Goal: Complete application form

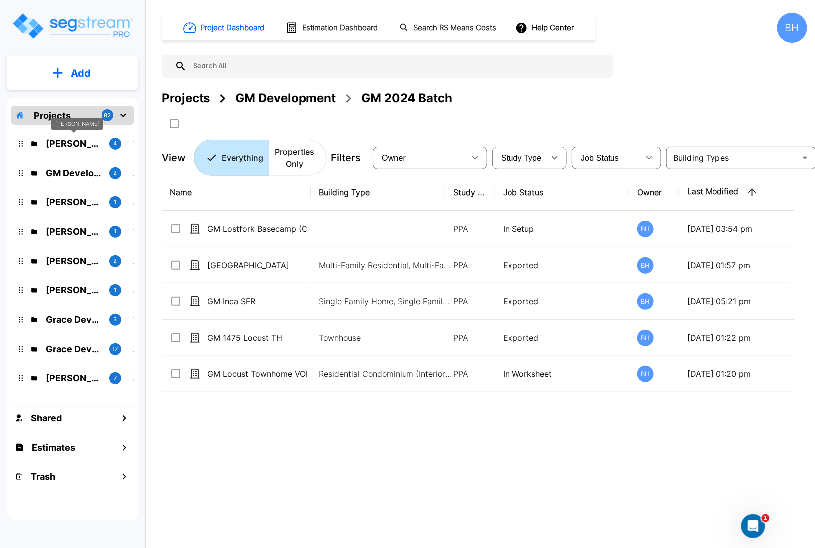
click at [72, 148] on p "Dharmesh Ahir" at bounding box center [74, 143] width 56 height 13
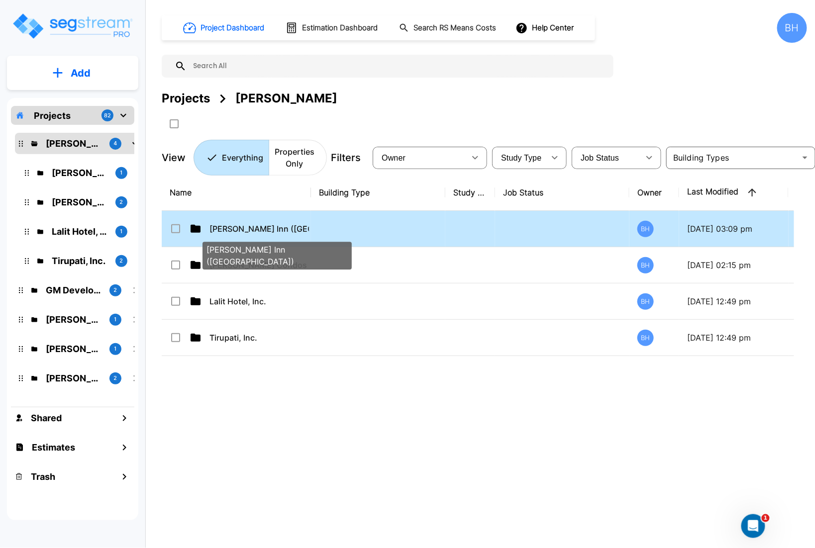
click at [256, 226] on p "Dharmesh Fairfield Inn (WY)" at bounding box center [258, 229] width 99 height 12
checkbox input "true"
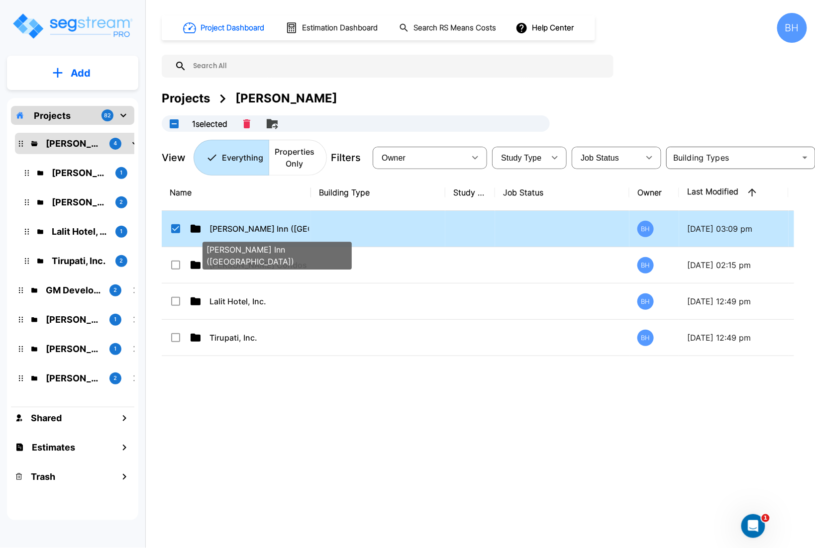
click at [256, 226] on p "Dharmesh Fairfield Inn (WY)" at bounding box center [258, 229] width 99 height 12
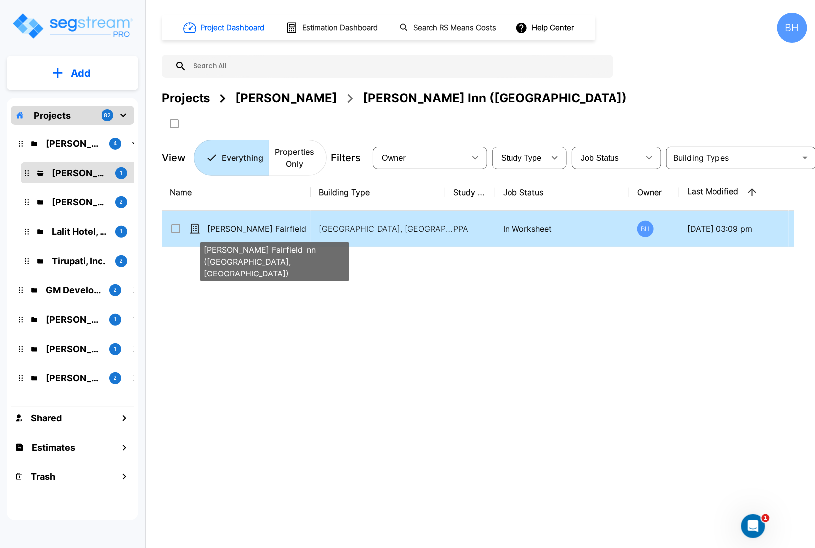
click at [264, 227] on p "Ahir Fairfield Inn (Afton, WY)" at bounding box center [256, 229] width 99 height 12
checkbox input "true"
click at [264, 227] on p "Ahir Fairfield Inn (Afton, WY)" at bounding box center [256, 229] width 99 height 12
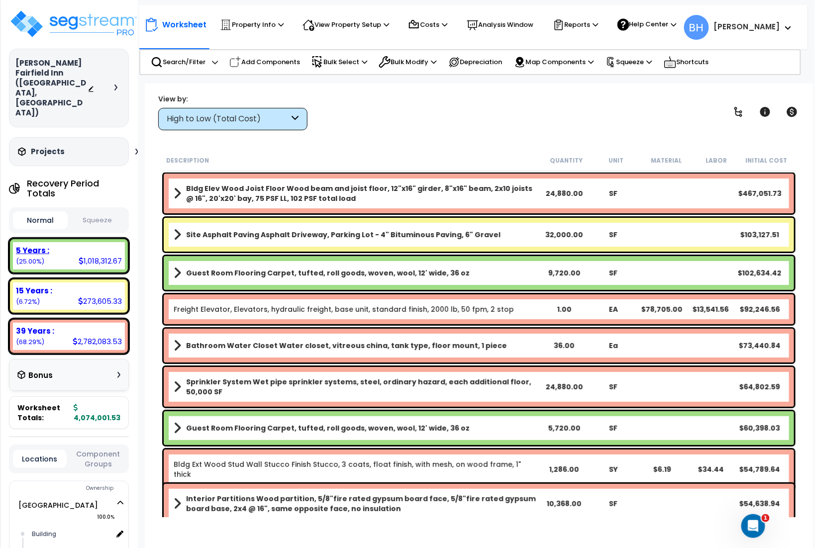
click at [87, 256] on div "1,018,312.67" at bounding box center [100, 261] width 43 height 10
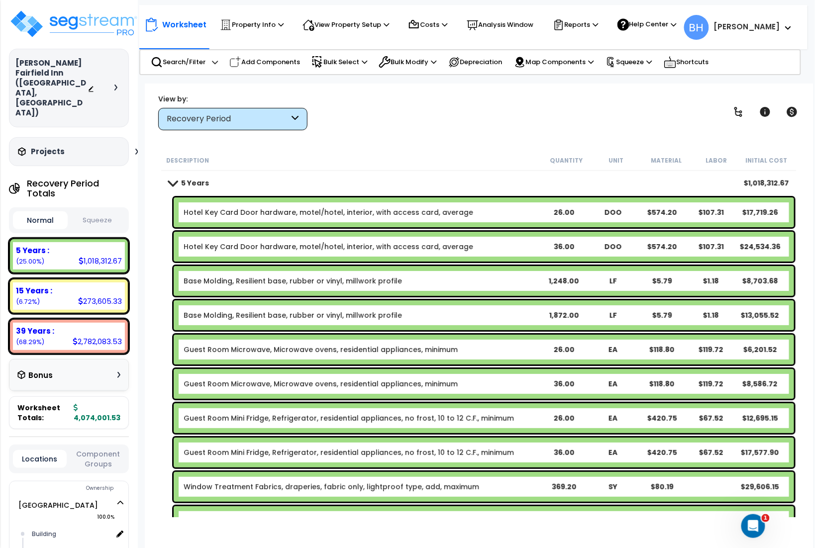
click at [498, 220] on div "Hotel Key Card Door hardware, motel/hotel, interior, with access card, average …" at bounding box center [484, 212] width 620 height 30
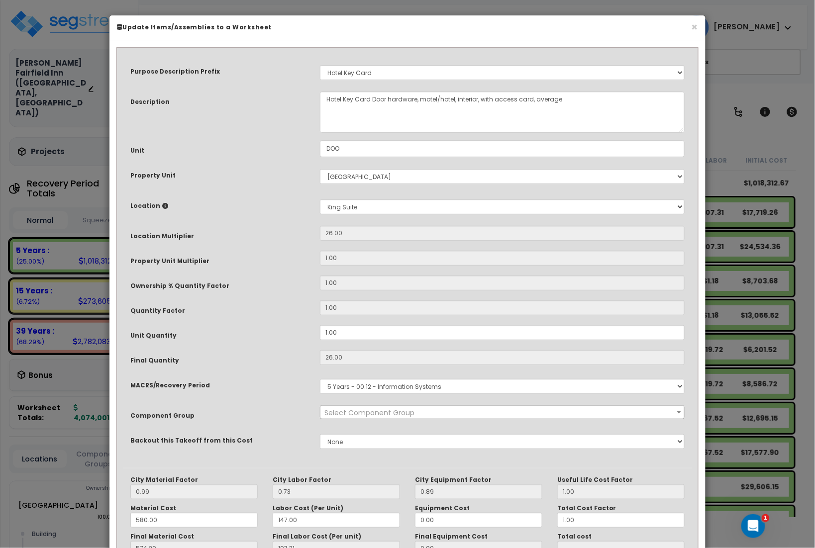
select select "24282"
click at [162, 207] on icon at bounding box center [165, 206] width 6 height 6
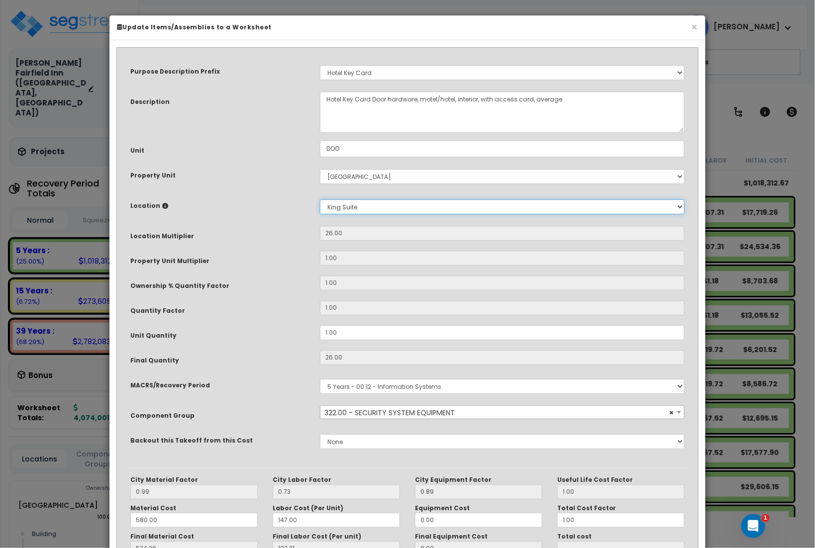
click at [524, 214] on select "Select Building Building Interior Building Porte Cochere Double Queen King Suit…" at bounding box center [502, 206] width 365 height 15
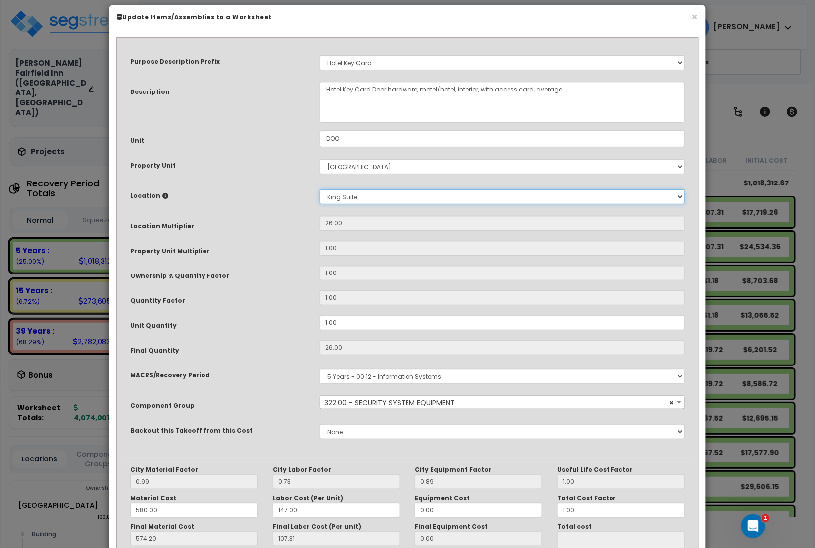
scroll to position [92, 0]
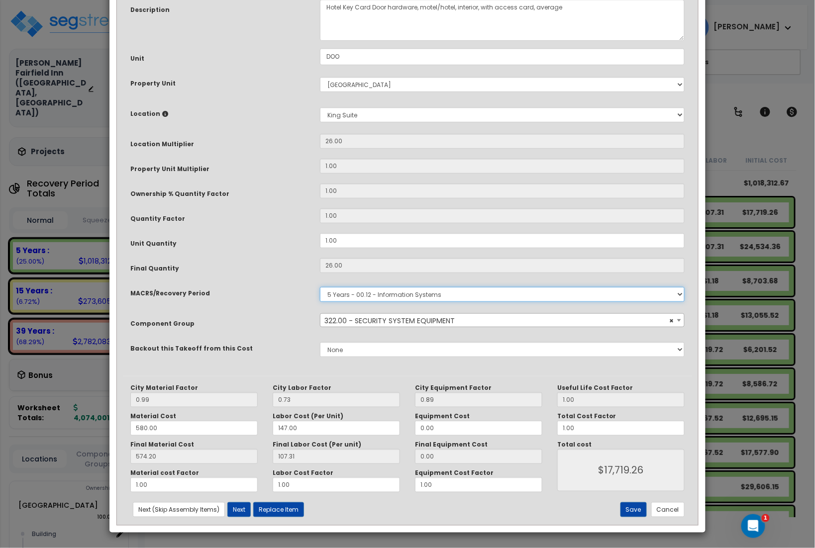
click at [616, 295] on select "Select MACRS/Recovery Period 5 Years - 57.0 - Distributive Trades & Services 5 …" at bounding box center [502, 294] width 365 height 15
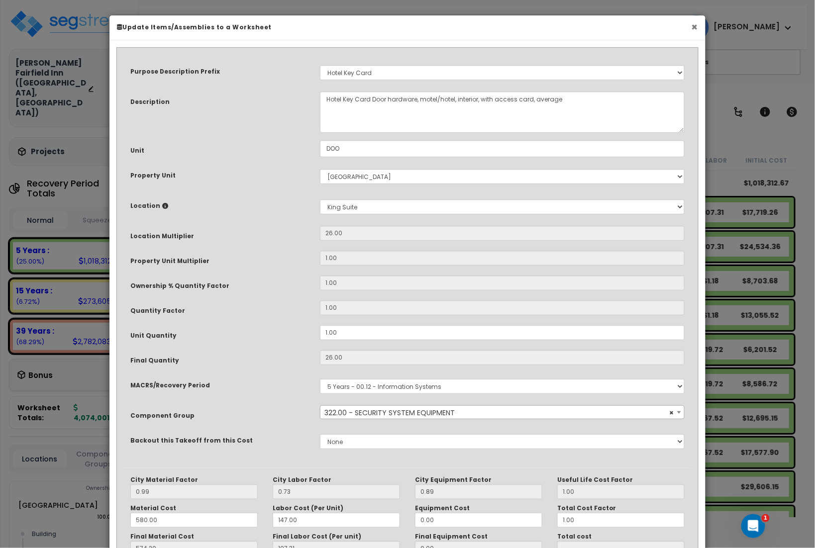
click at [693, 24] on button "×" at bounding box center [694, 27] width 6 height 10
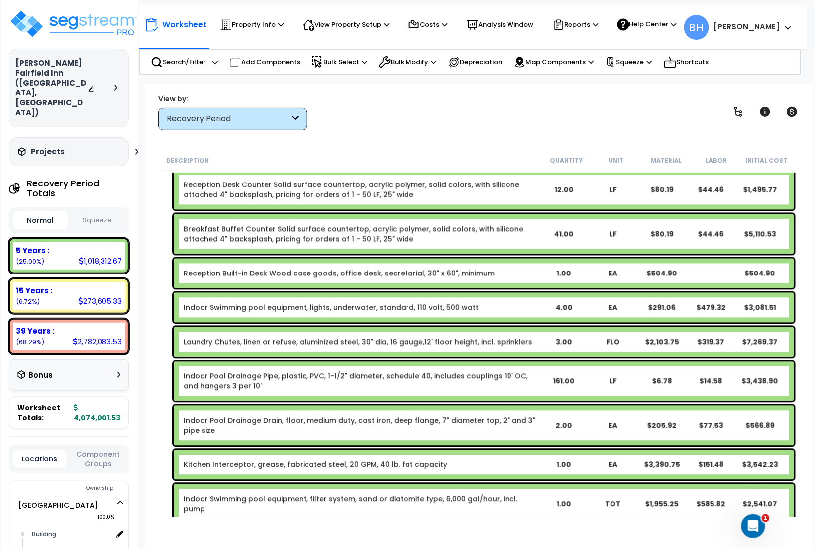
scroll to position [4326, 0]
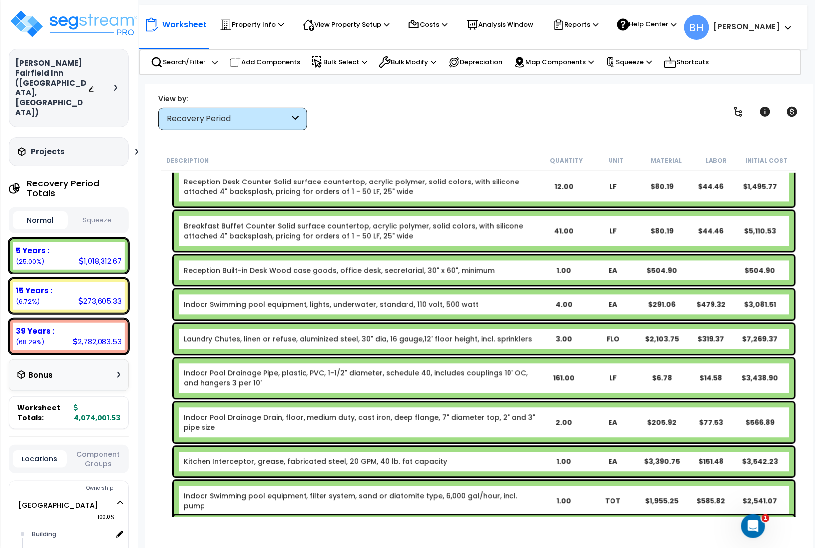
click at [62, 282] on div "15 Years : 273,605.33 (6.72%)" at bounding box center [69, 295] width 112 height 27
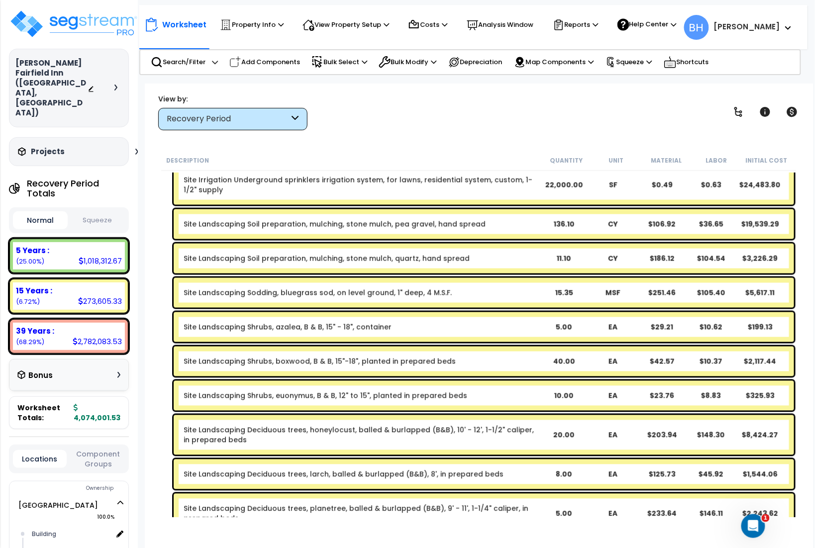
scroll to position [592, 0]
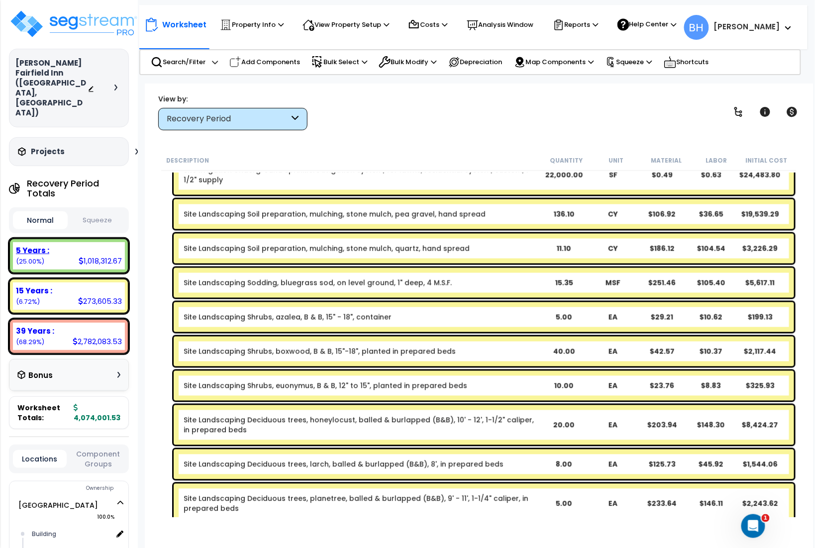
click at [54, 242] on div "5 Years : 1,018,312.67 (25.00%)" at bounding box center [69, 255] width 112 height 27
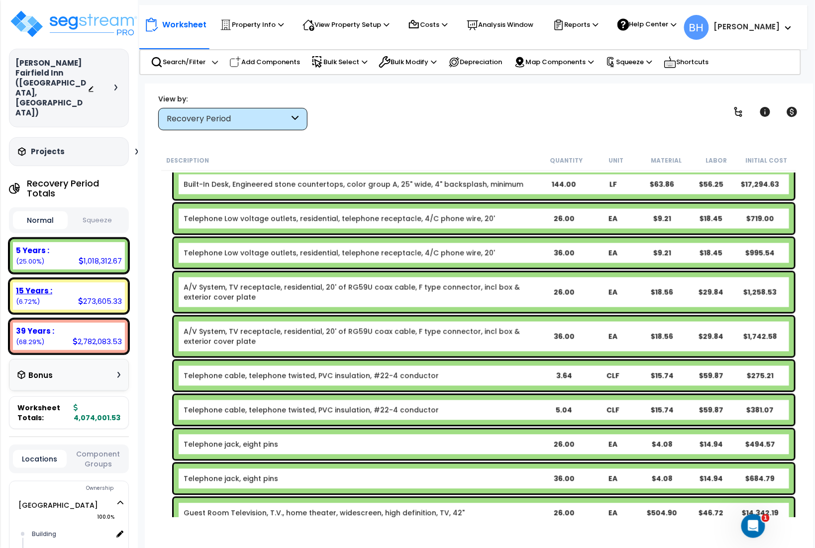
click at [71, 282] on div "15 Years : 273,605.33 (6.72%)" at bounding box center [69, 295] width 112 height 27
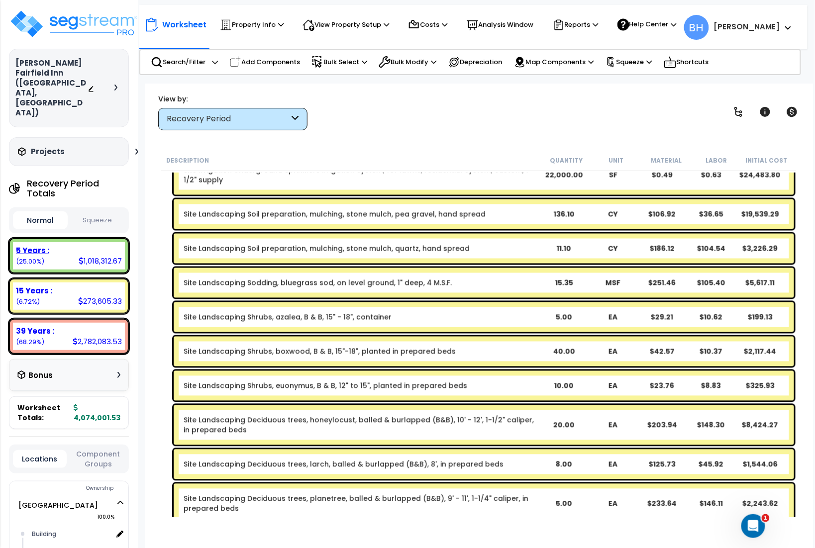
click at [59, 242] on div "5 Years : 1,018,312.67 (25.00%)" at bounding box center [69, 255] width 112 height 27
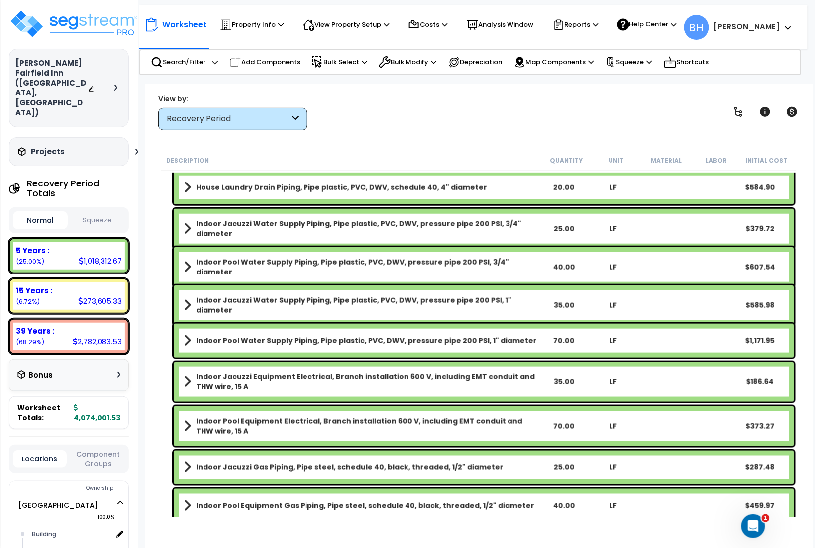
scroll to position [2785, 0]
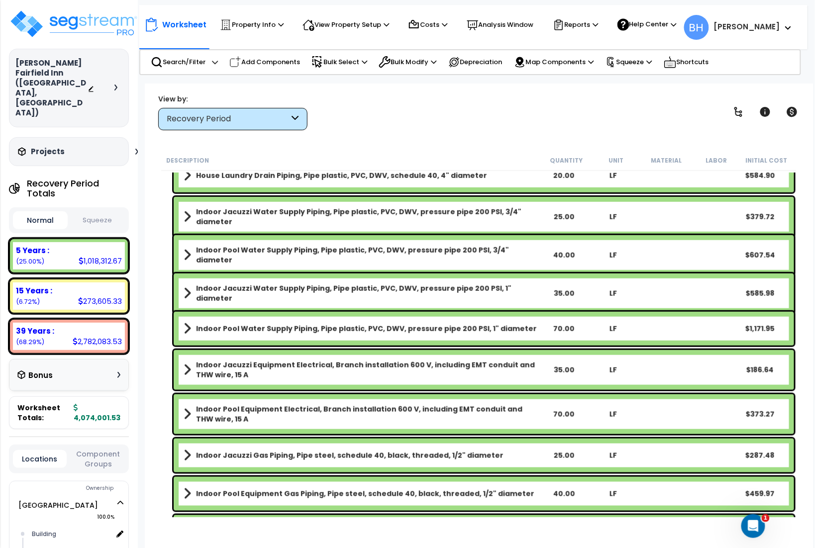
click at [246, 125] on div "Recovery Period" at bounding box center [232, 119] width 149 height 22
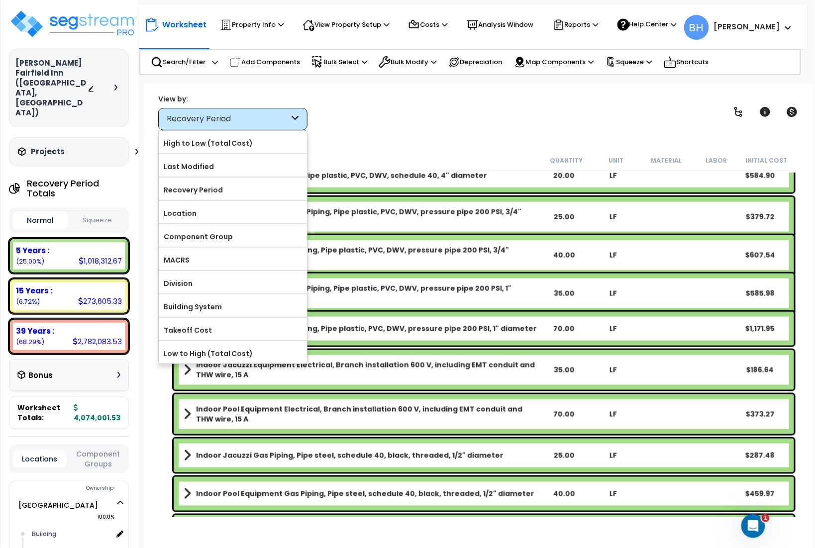
click at [246, 125] on div "Recovery Period" at bounding box center [232, 119] width 149 height 22
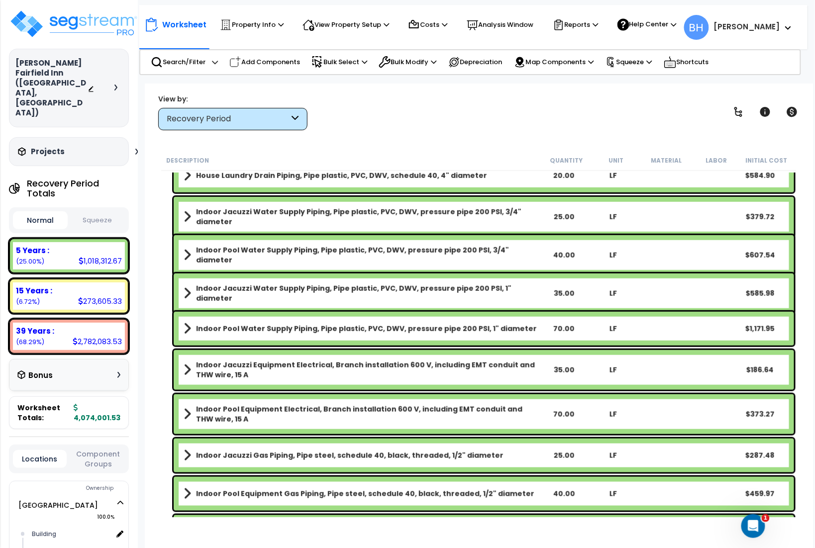
click at [246, 125] on div "Recovery Period" at bounding box center [232, 119] width 149 height 22
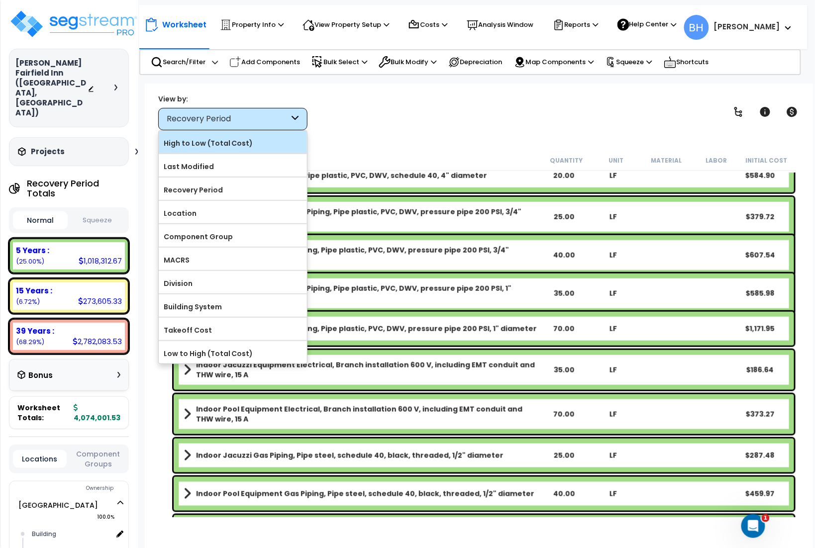
click at [230, 145] on label "High to Low (Total Cost)" at bounding box center [233, 143] width 148 height 15
click at [0, 0] on input "High to Low (Total Cost)" at bounding box center [0, 0] width 0 height 0
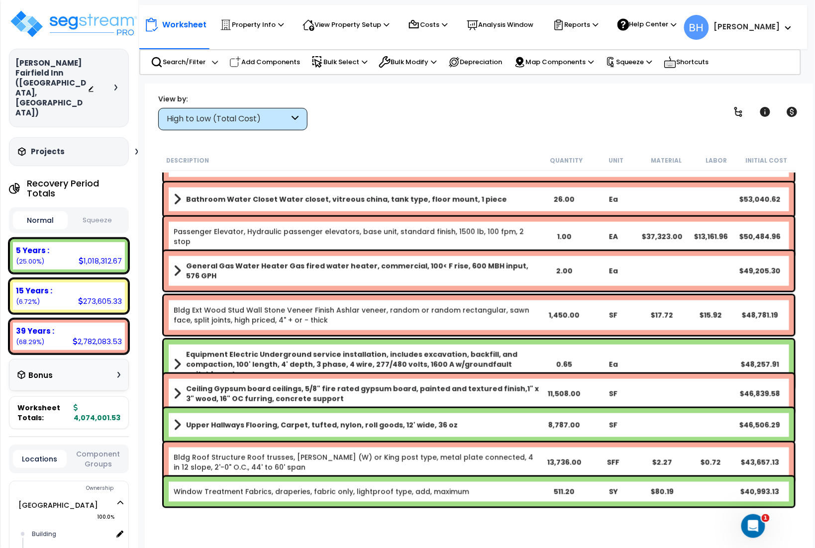
scroll to position [0, 0]
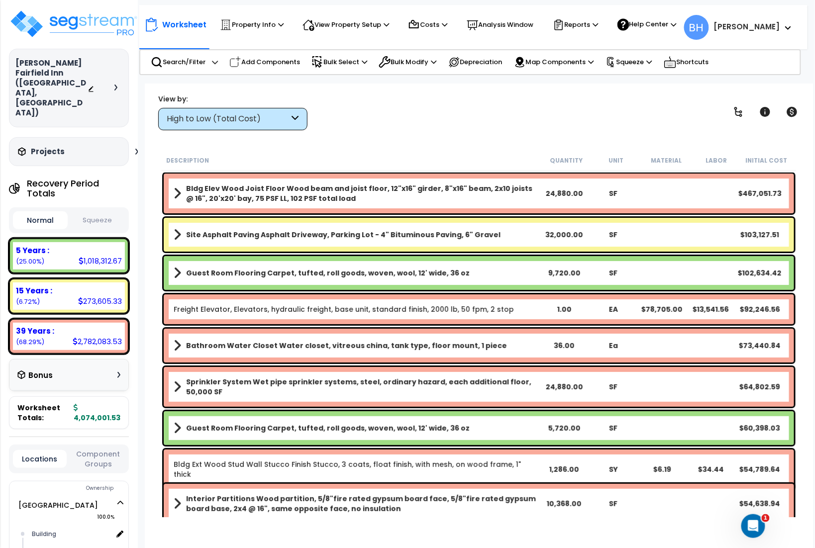
click at [501, 277] on link "Guest Room Flooring Carpet, tufted, roll goods, woven, wool, 12' wide, 36 oz" at bounding box center [357, 273] width 366 height 14
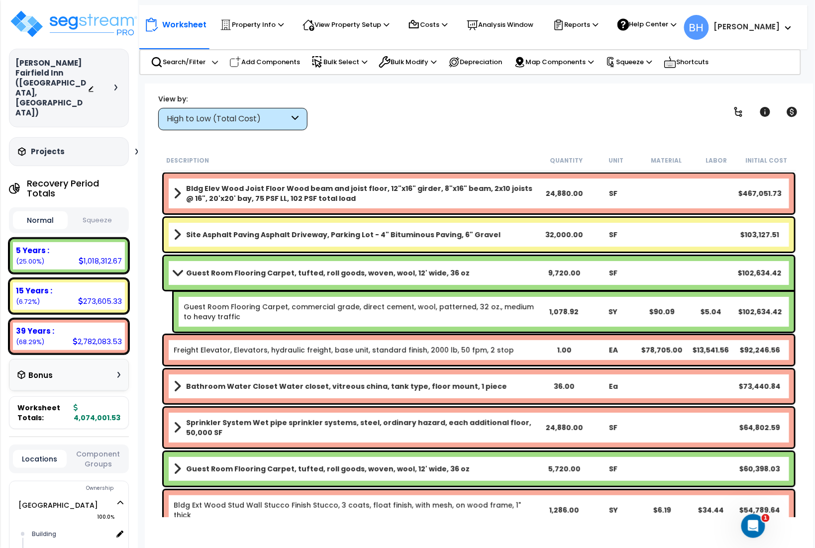
click at [501, 277] on link "Guest Room Flooring Carpet, tufted, roll goods, woven, wool, 12' wide, 36 oz" at bounding box center [357, 273] width 366 height 14
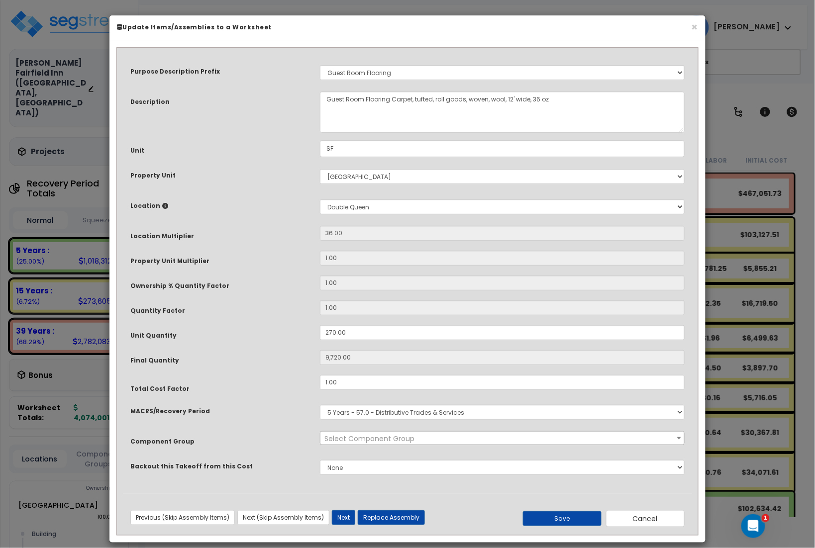
select select "15566"
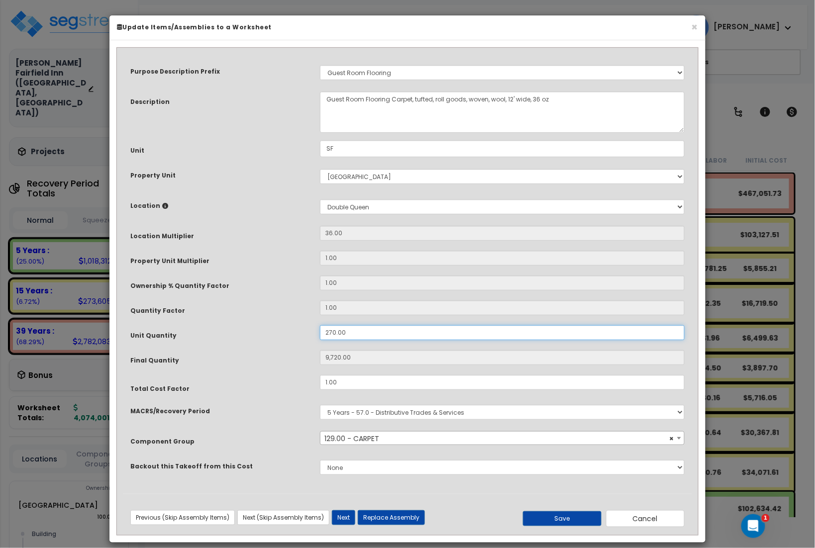
click at [347, 332] on input "270.00" at bounding box center [502, 332] width 365 height 15
type input "2"
type input "9,720"
type input "26"
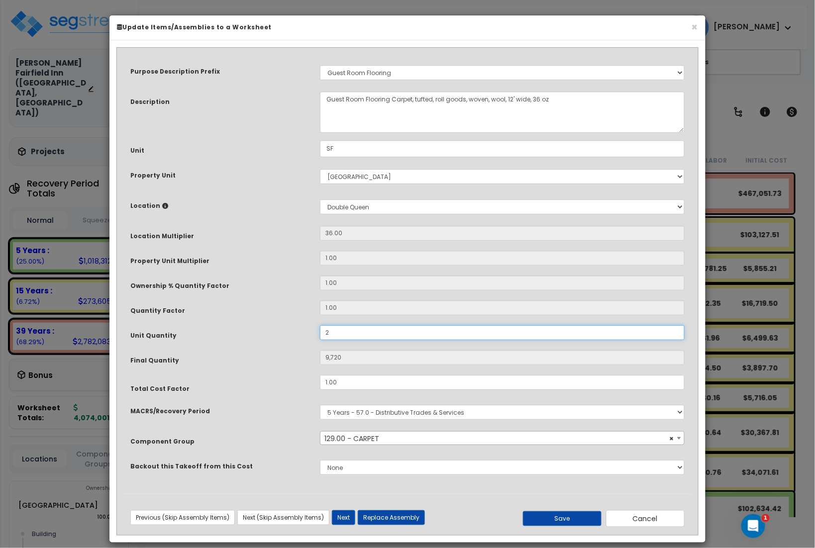
type input "72"
type input "260"
type input "9,360"
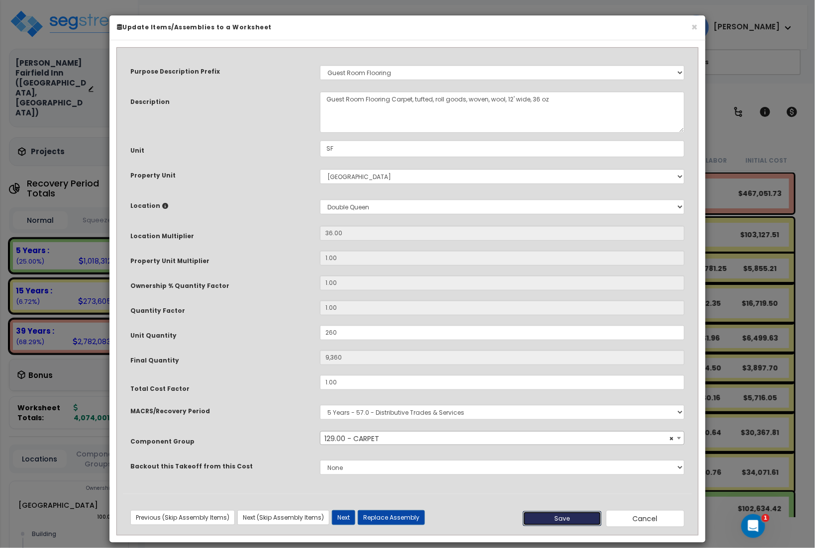
click at [579, 518] on button "Save" at bounding box center [562, 518] width 79 height 15
type input "260.00"
type input "9360.00"
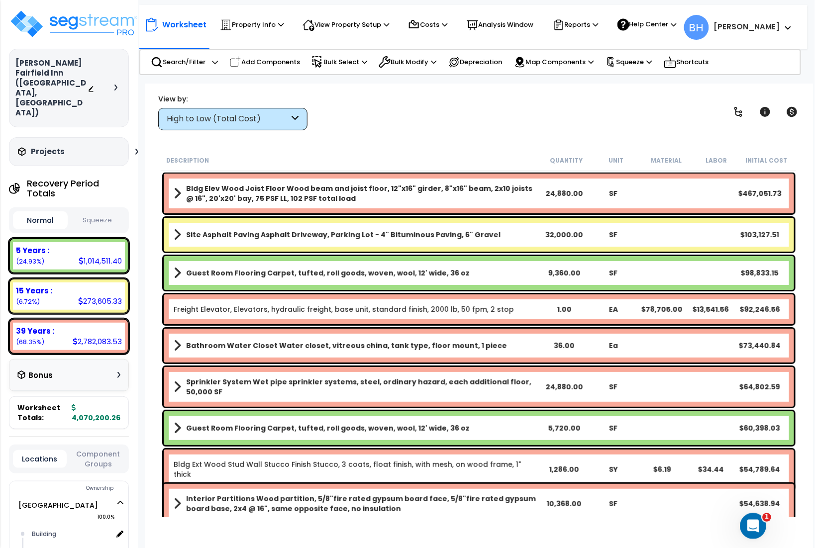
click at [747, 528] on icon "Open Intercom Messenger" at bounding box center [751, 525] width 16 height 16
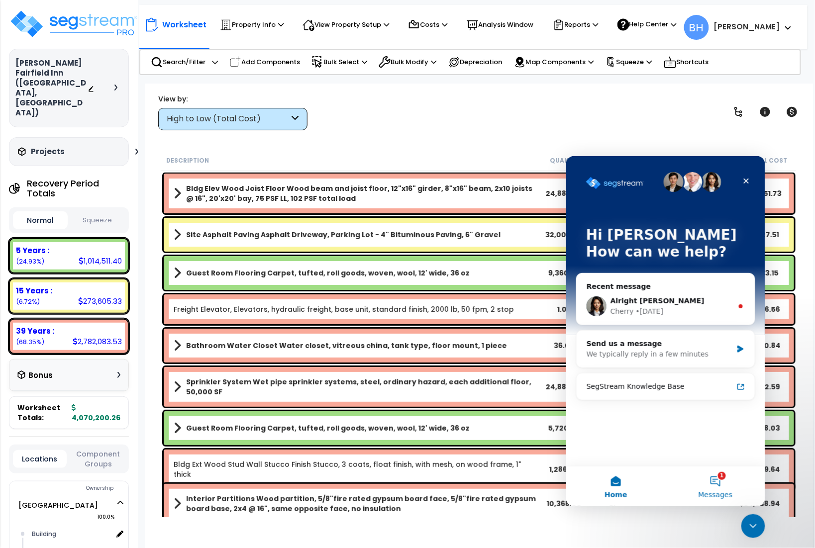
click at [715, 480] on button "1 Messages" at bounding box center [714, 486] width 99 height 40
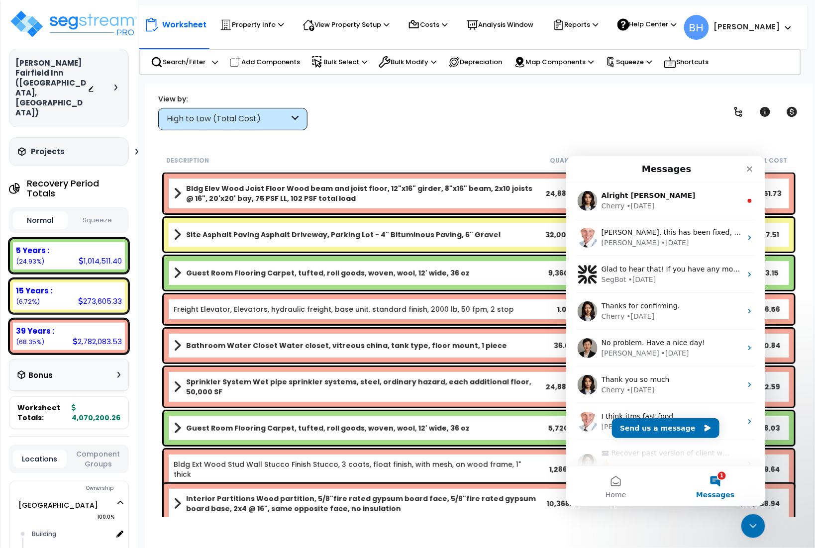
scroll to position [3, 0]
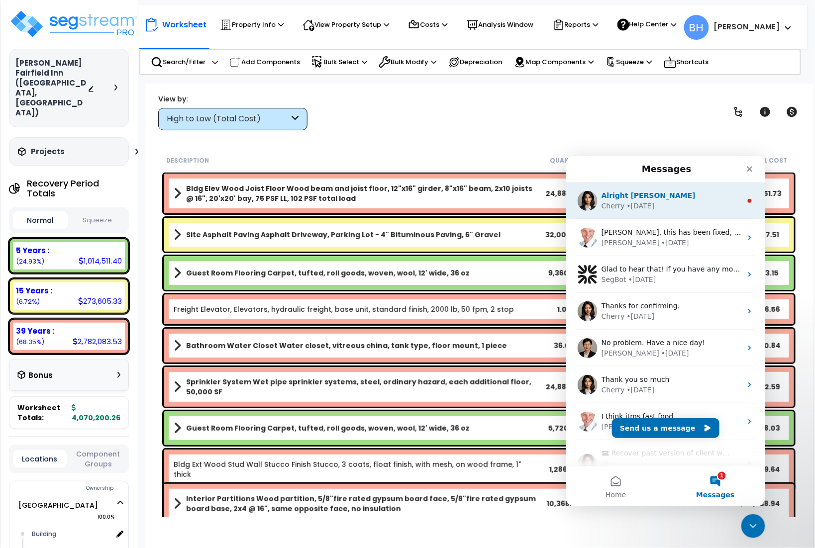
click at [690, 206] on div "Cherry • 6d ago" at bounding box center [671, 205] width 140 height 10
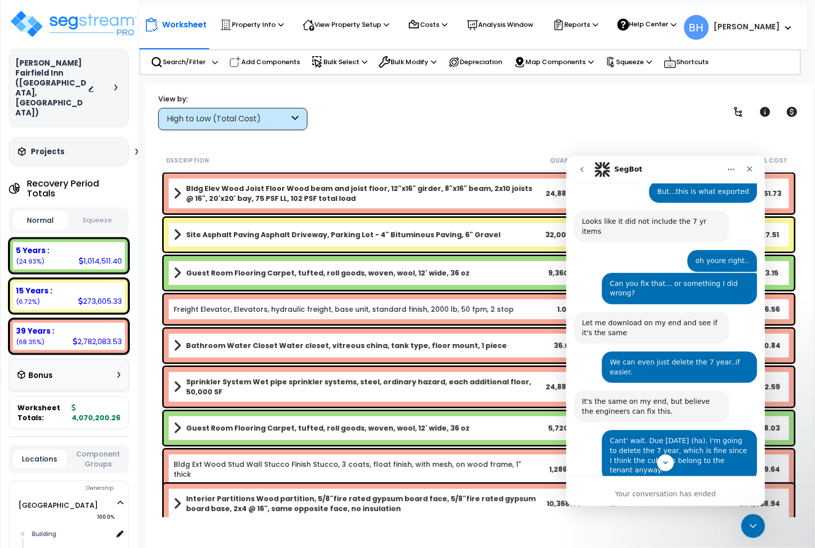
scroll to position [2014, 0]
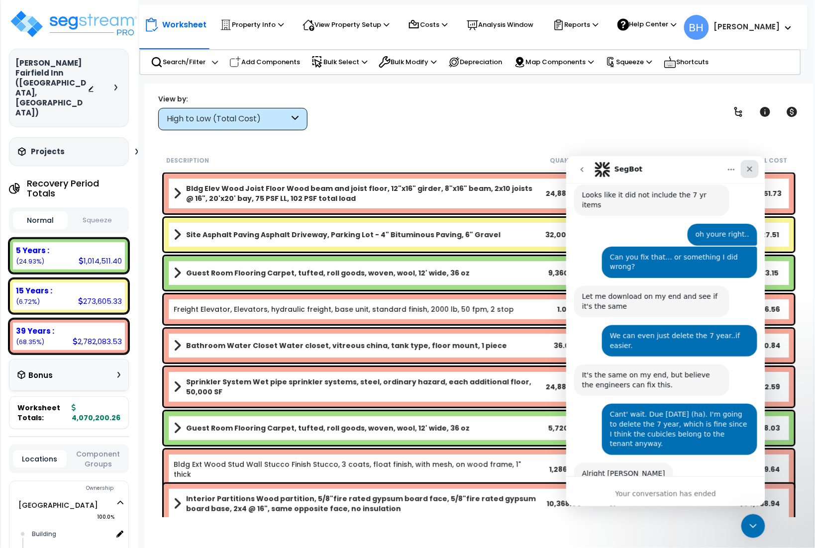
click at [750, 168] on icon "Close" at bounding box center [749, 169] width 8 height 8
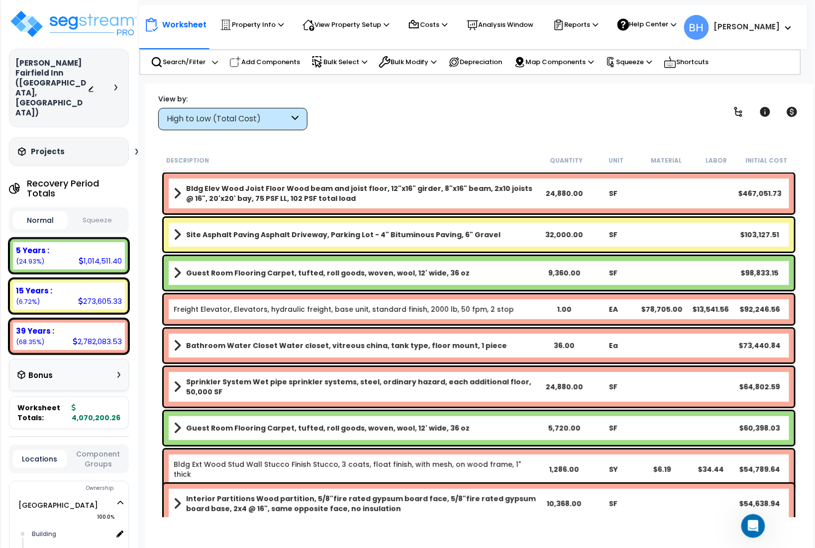
scroll to position [0, 0]
click at [91, 245] on div "5 Years :" at bounding box center [69, 250] width 106 height 10
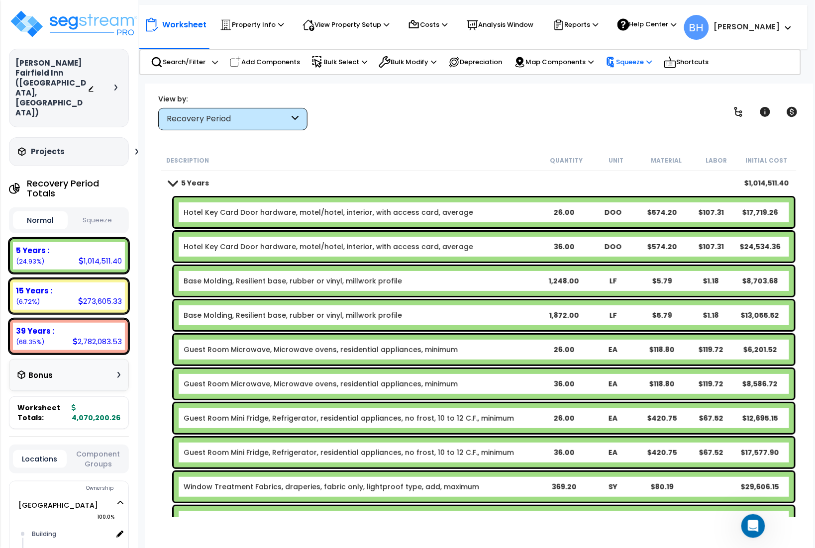
click at [640, 61] on p "Squeeze" at bounding box center [628, 62] width 47 height 11
click at [634, 83] on link "Squeeze" at bounding box center [649, 83] width 98 height 20
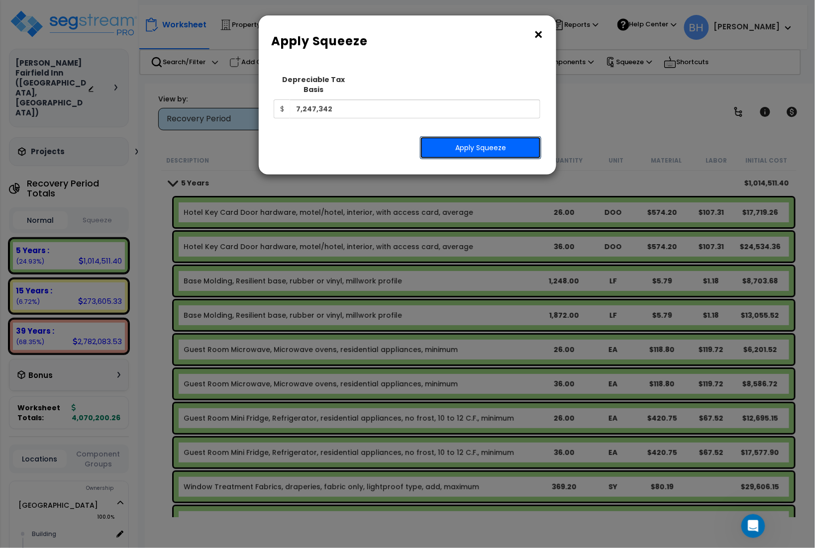
click at [468, 140] on button "Apply Squeeze" at bounding box center [480, 147] width 121 height 23
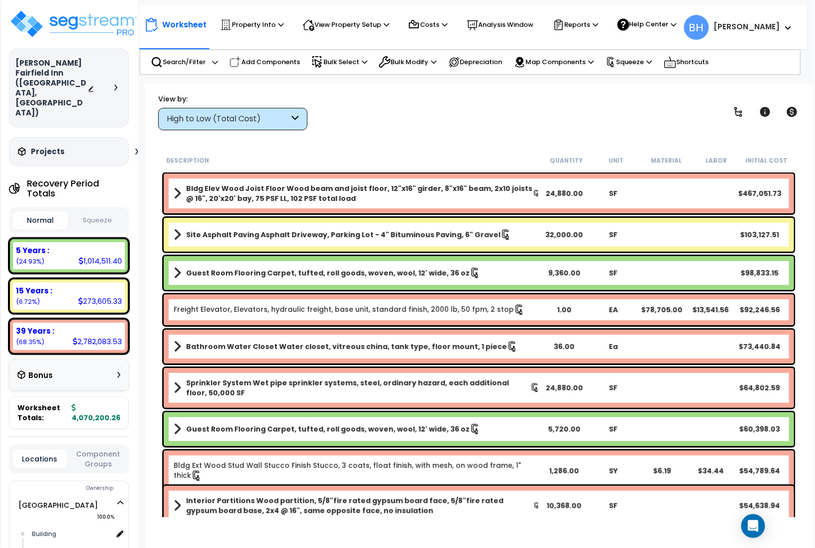
click at [91, 212] on button "Squeeze" at bounding box center [97, 220] width 55 height 17
click at [573, 24] on p "Reports" at bounding box center [575, 25] width 46 height 12
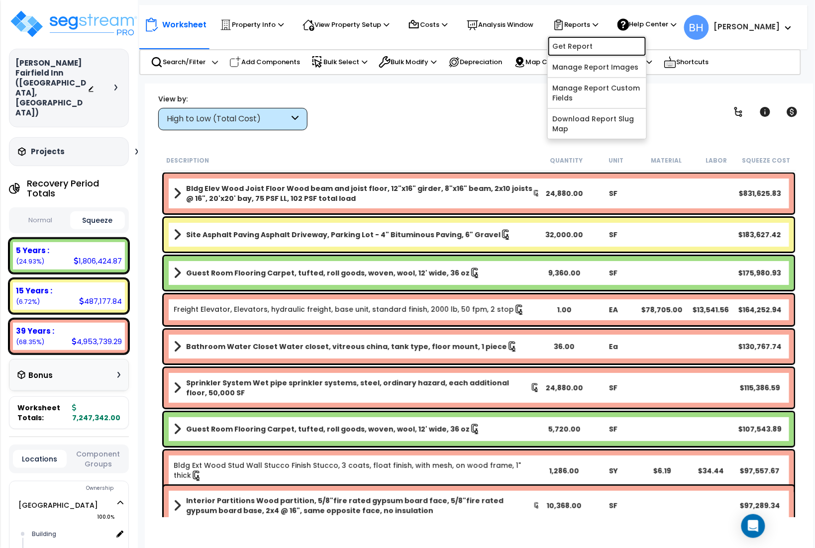
click at [573, 50] on link "Get Report" at bounding box center [597, 46] width 98 height 20
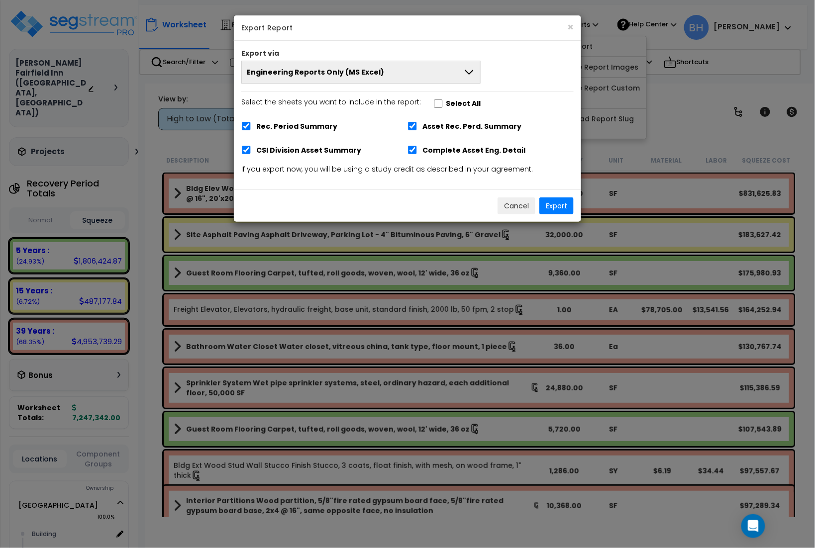
click at [426, 74] on button "Engineering Reports Only (MS Excel)" at bounding box center [360, 72] width 239 height 23
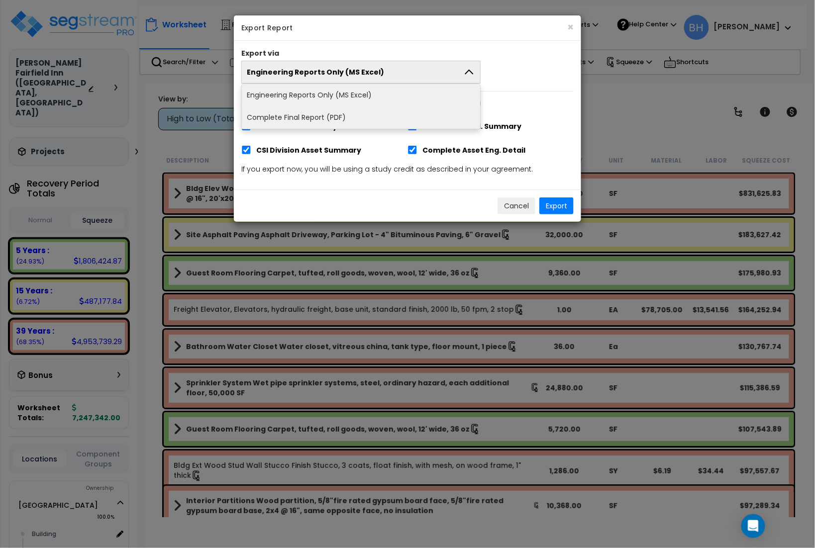
click at [427, 73] on button "Engineering Reports Only (MS Excel)" at bounding box center [360, 72] width 239 height 23
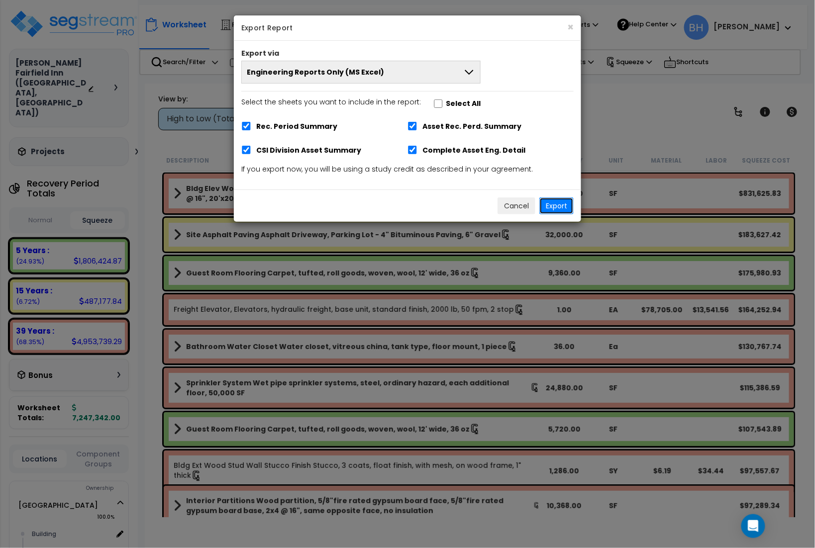
click at [559, 208] on button "Export" at bounding box center [556, 205] width 34 height 17
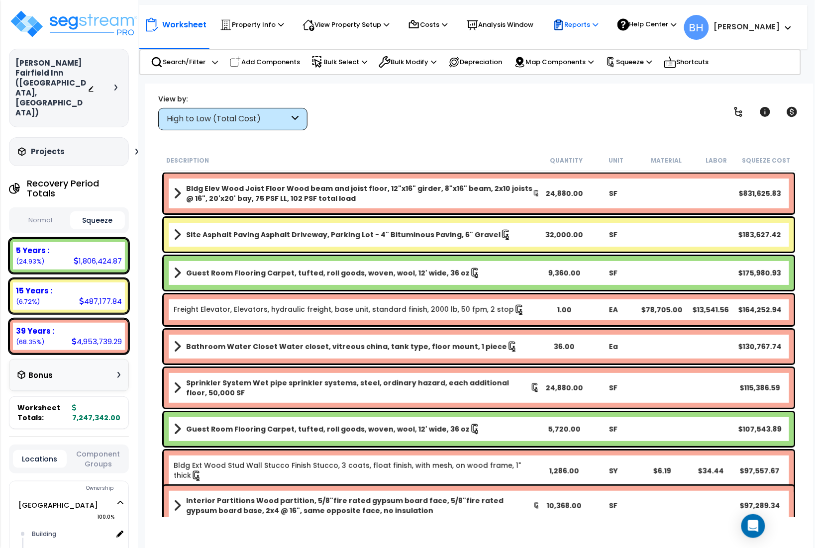
click at [572, 20] on p "Reports" at bounding box center [575, 25] width 46 height 12
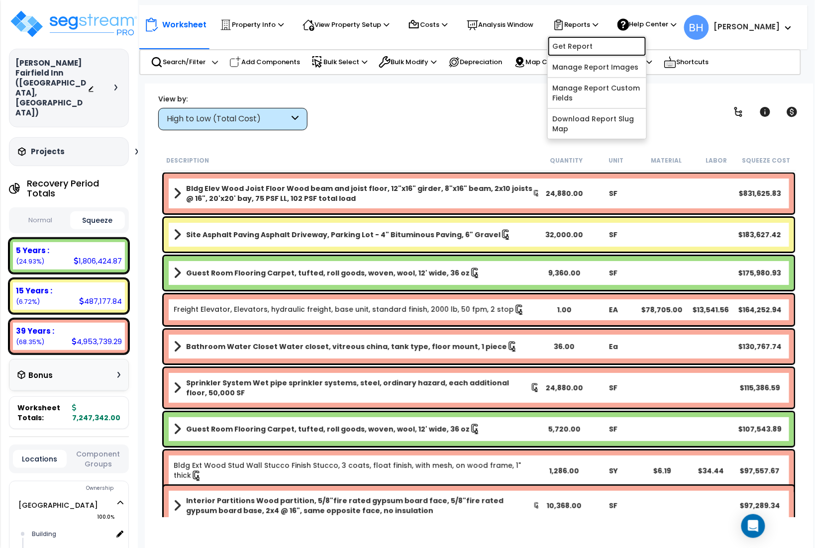
click at [575, 47] on link "Get Report" at bounding box center [597, 46] width 98 height 20
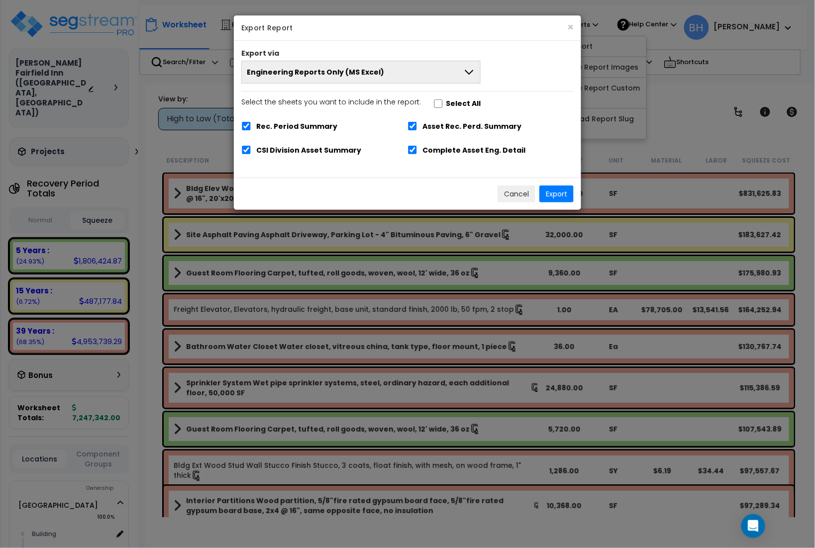
click at [382, 73] on button "Engineering Reports Only (MS Excel)" at bounding box center [360, 72] width 239 height 23
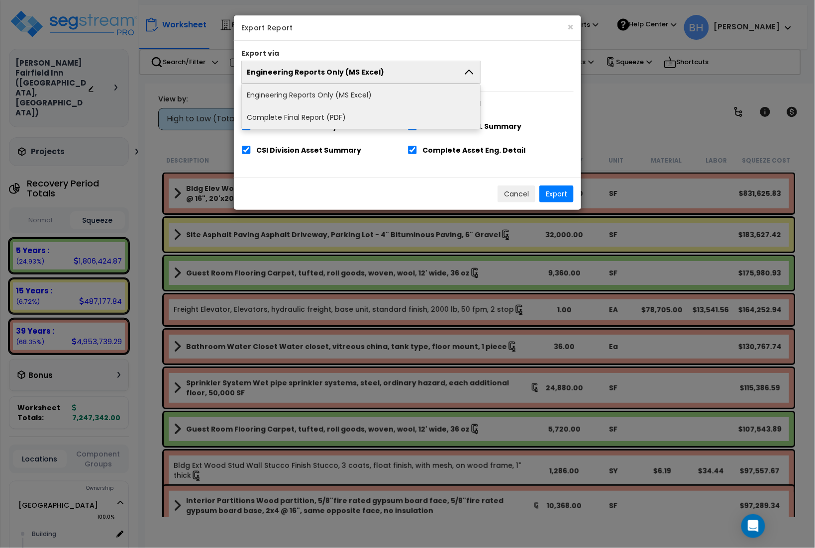
click at [326, 116] on li "Complete Final Report (PDF)" at bounding box center [361, 117] width 238 height 22
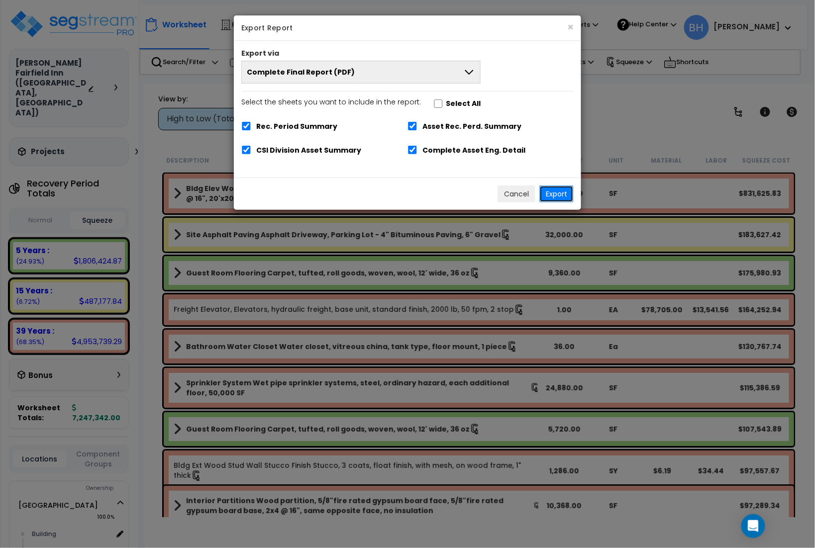
click at [560, 193] on button "Export" at bounding box center [556, 193] width 34 height 17
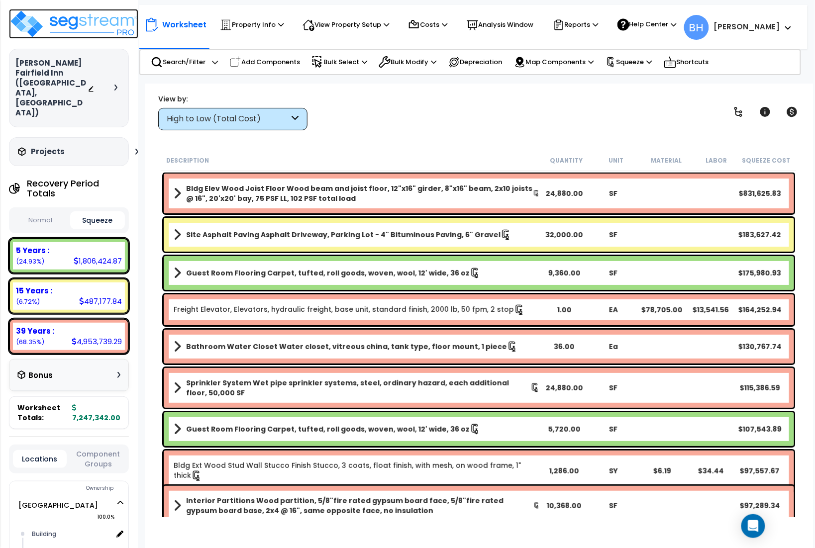
click at [107, 30] on img at bounding box center [73, 24] width 129 height 30
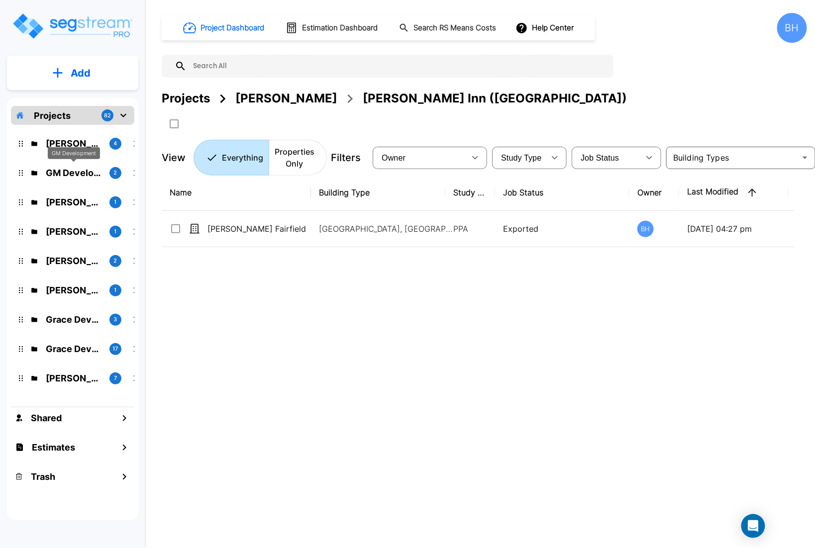
click at [68, 169] on p "GM Development" at bounding box center [74, 172] width 56 height 13
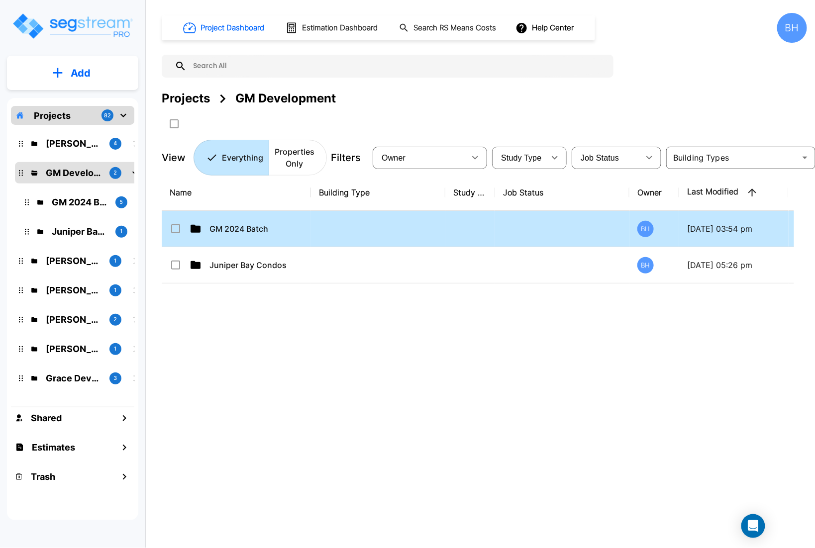
click at [239, 237] on td "GM 2024 Batch" at bounding box center [236, 229] width 149 height 36
checkbox input "true"
click at [239, 237] on td "GM 2024 Batch" at bounding box center [236, 229] width 149 height 36
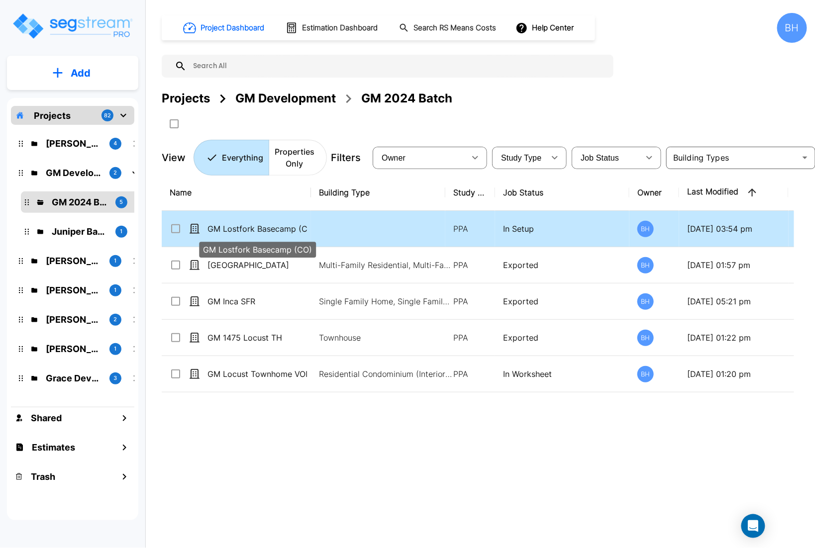
click at [248, 234] on p "GM Lostfork Basecamp (CO)" at bounding box center [256, 229] width 99 height 12
checkbox input "true"
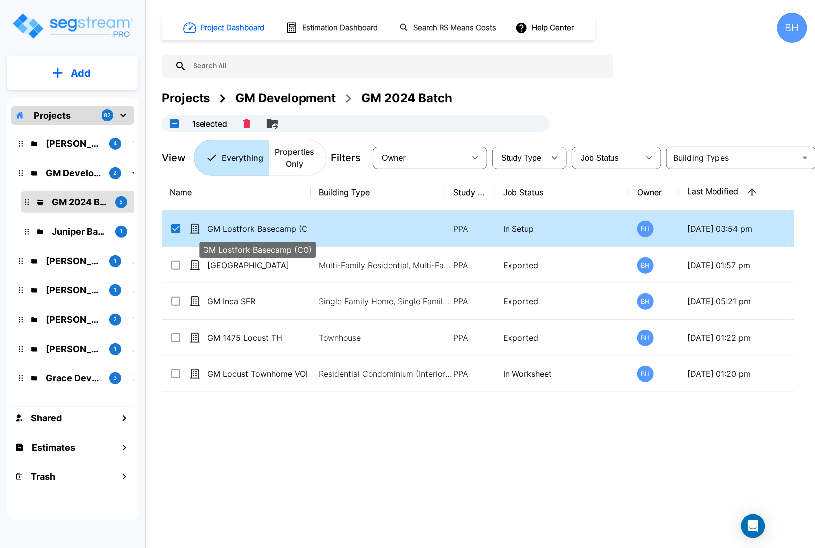
click at [248, 234] on p "GM Lostfork Basecamp (CO)" at bounding box center [256, 229] width 99 height 12
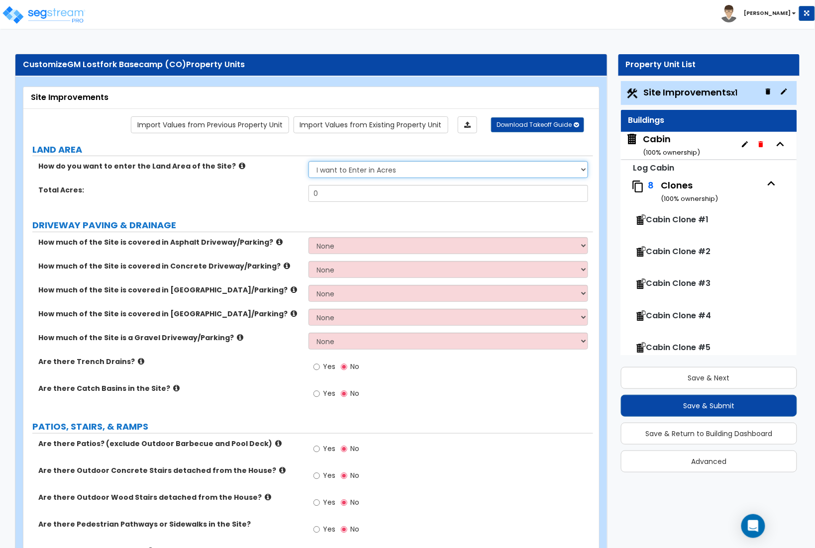
click at [348, 171] on select "I want to Enter in [GEOGRAPHIC_DATA] I want to Enter in Square Feet" at bounding box center [448, 169] width 280 height 17
click at [308, 162] on select "I want to Enter in [GEOGRAPHIC_DATA] I want to Enter in Square Feet" at bounding box center [448, 169] width 280 height 17
click at [342, 190] on input "0" at bounding box center [448, 193] width 280 height 17
click at [326, 193] on input "0" at bounding box center [448, 193] width 280 height 17
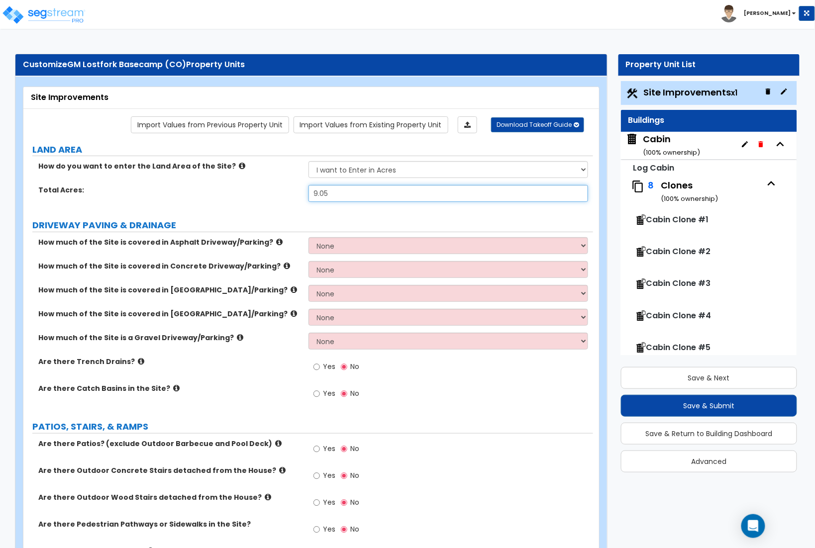
type input "9.05"
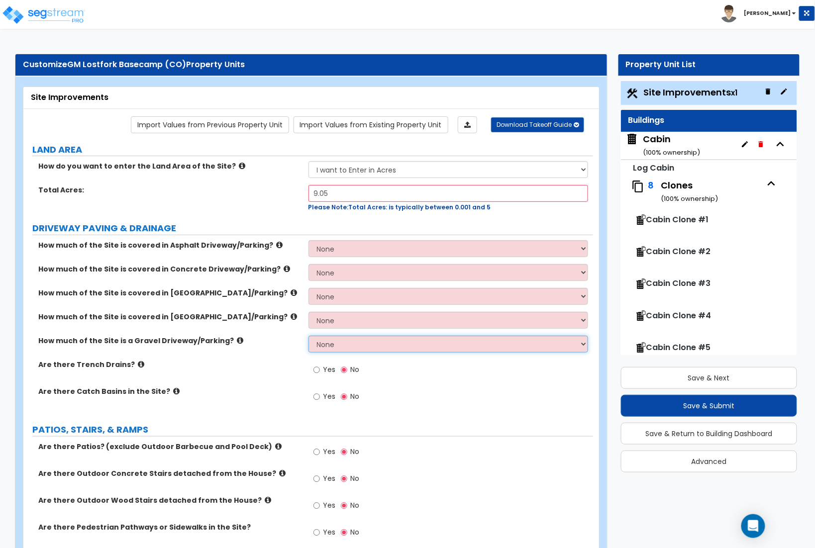
click at [335, 349] on select "None I want to Enter an Approximate Percentage I want to Enter the Square Foota…" at bounding box center [448, 344] width 280 height 17
click at [336, 348] on select "None I want to Enter an Approximate Percentage I want to Enter the Square Foota…" at bounding box center [448, 344] width 280 height 17
select select "1"
click at [308, 337] on select "None I want to Enter an Approximate Percentage I want to Enter the Square Foota…" at bounding box center [448, 344] width 280 height 17
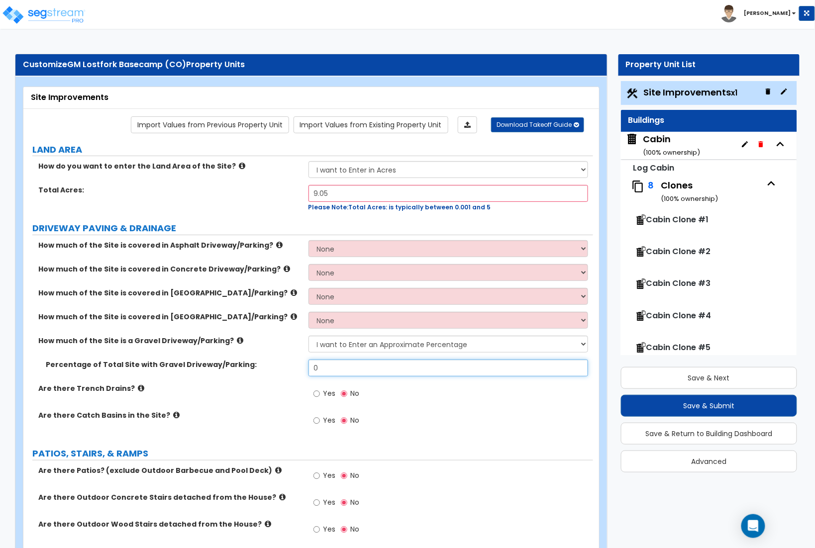
drag, startPoint x: 344, startPoint y: 372, endPoint x: 350, endPoint y: 371, distance: 6.0
click at [344, 372] on input "0" at bounding box center [448, 368] width 280 height 17
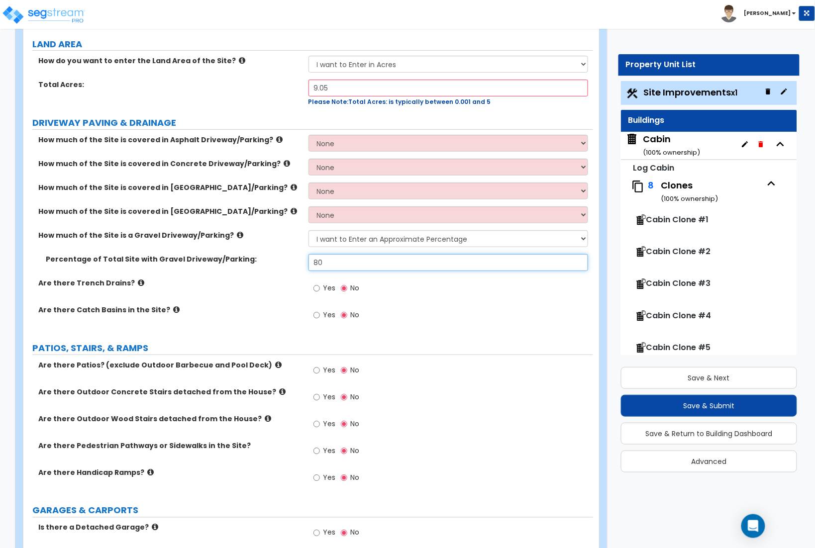
scroll to position [121, 0]
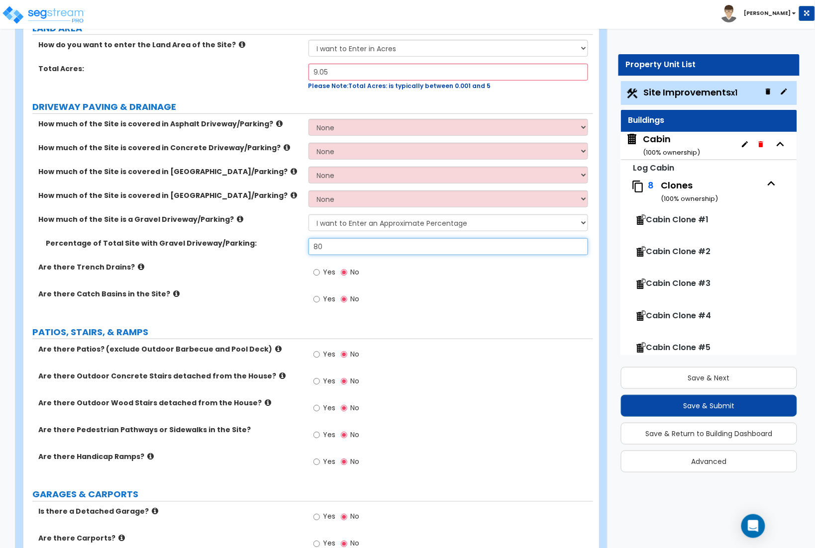
click at [349, 251] on input "80" at bounding box center [448, 246] width 280 height 17
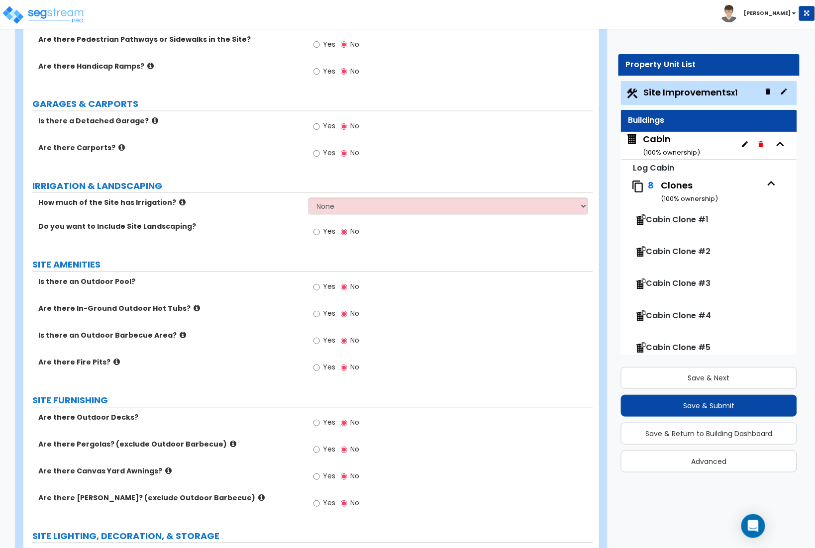
scroll to position [516, 0]
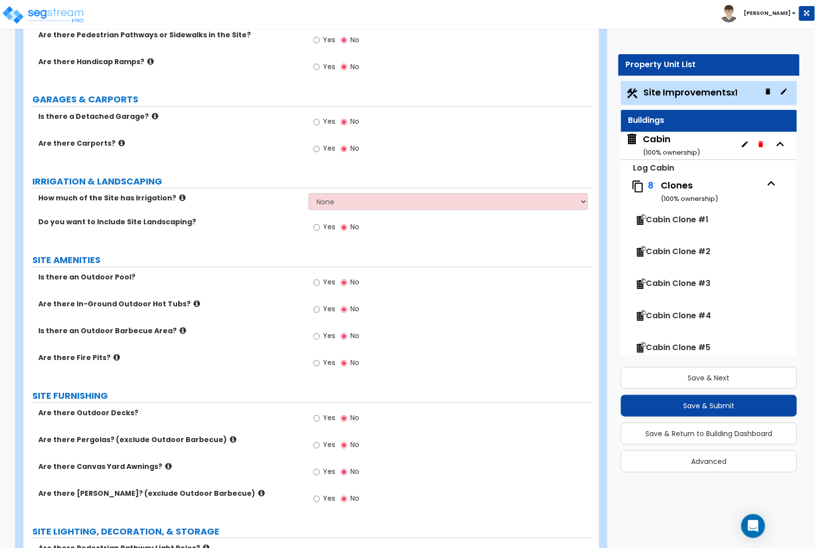
type input "60"
click at [341, 201] on select "None I want to Enter an Approximate Percentage I want to Enter the Square Foota…" at bounding box center [448, 201] width 280 height 17
select select "1"
click at [308, 195] on select "None I want to Enter an Approximate Percentage I want to Enter the Square Foota…" at bounding box center [448, 201] width 280 height 17
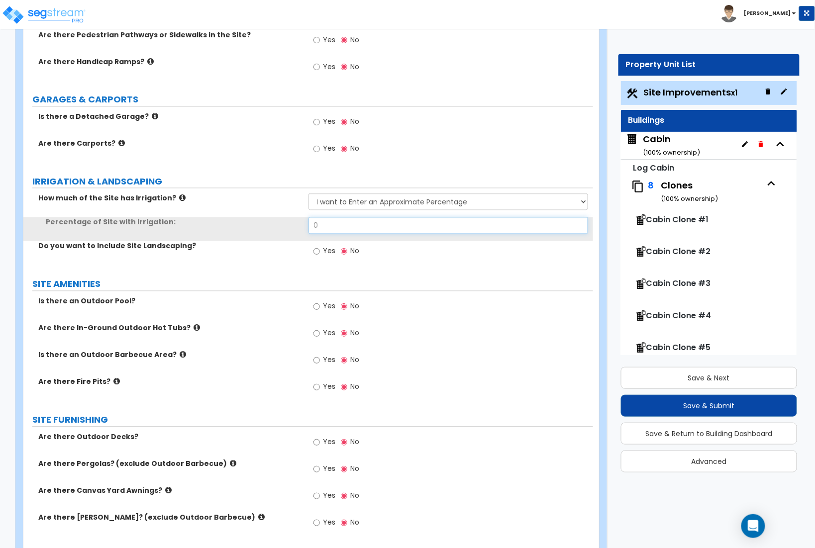
click at [329, 227] on input "0" at bounding box center [448, 225] width 280 height 17
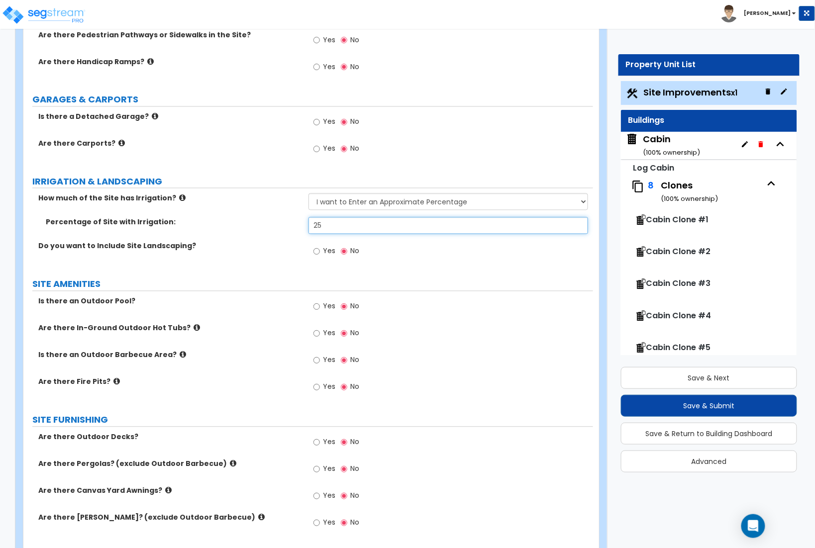
type input "25"
click at [316, 256] on input "Yes" at bounding box center [316, 251] width 6 height 11
radio input "true"
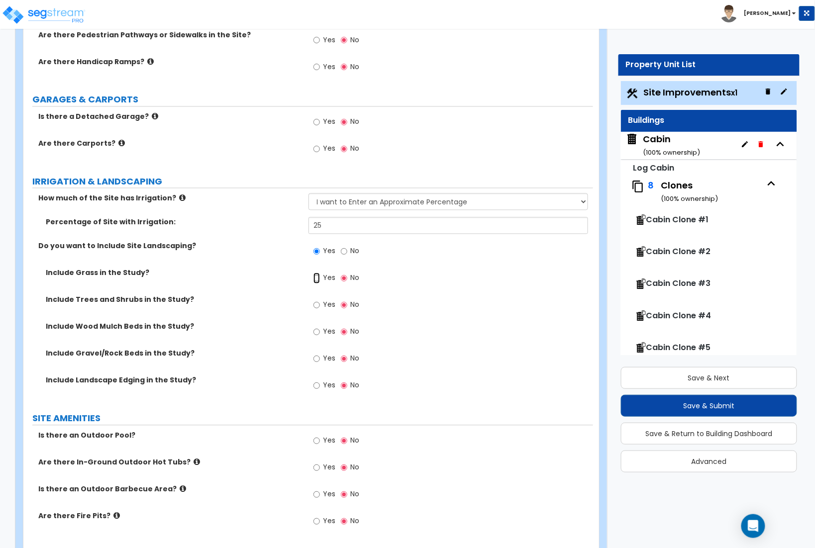
click at [315, 279] on input "Yes" at bounding box center [316, 278] width 6 height 11
radio input "true"
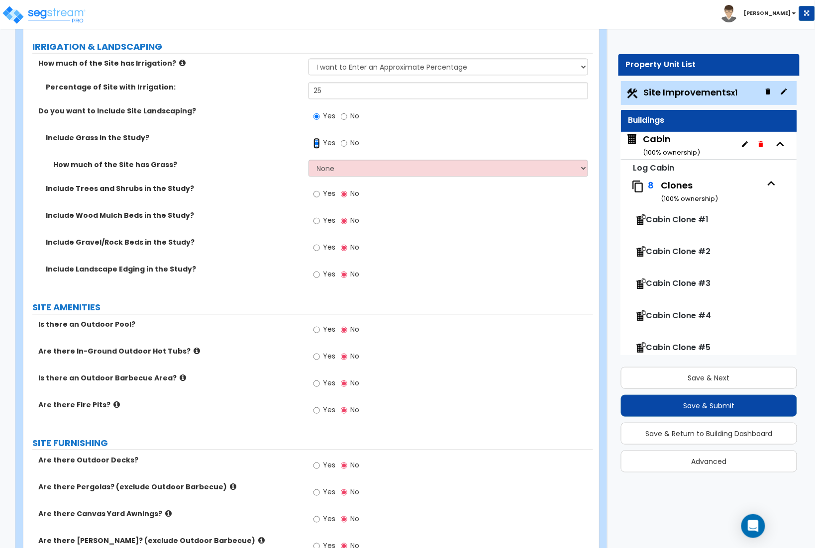
scroll to position [657, 0]
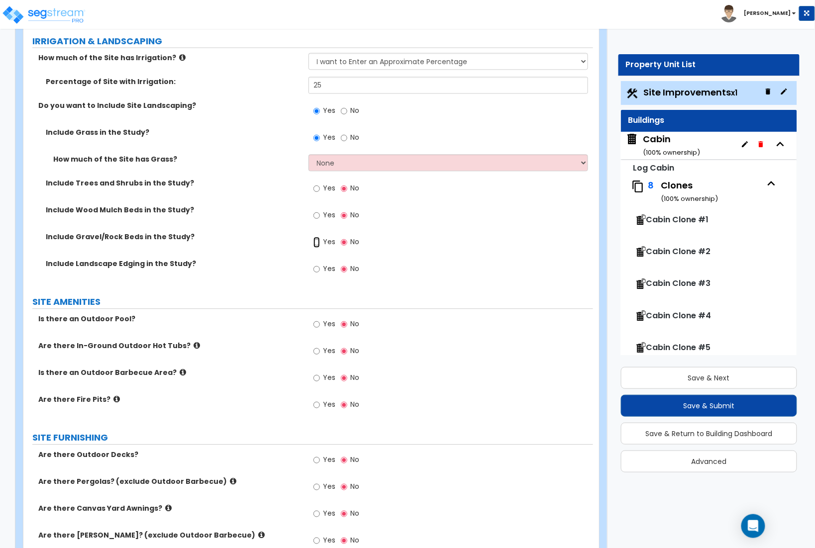
click at [316, 245] on input "Yes" at bounding box center [316, 242] width 6 height 11
radio input "true"
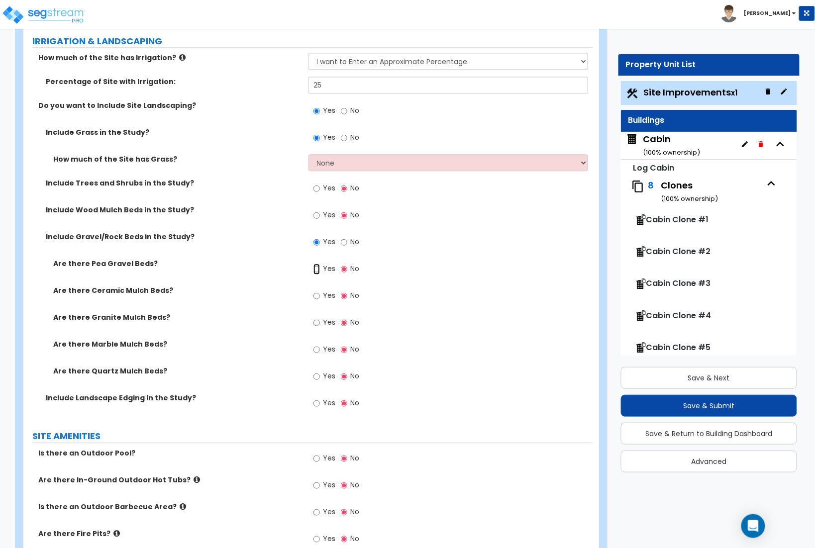
click at [317, 269] on input "Yes" at bounding box center [316, 269] width 6 height 11
radio input "true"
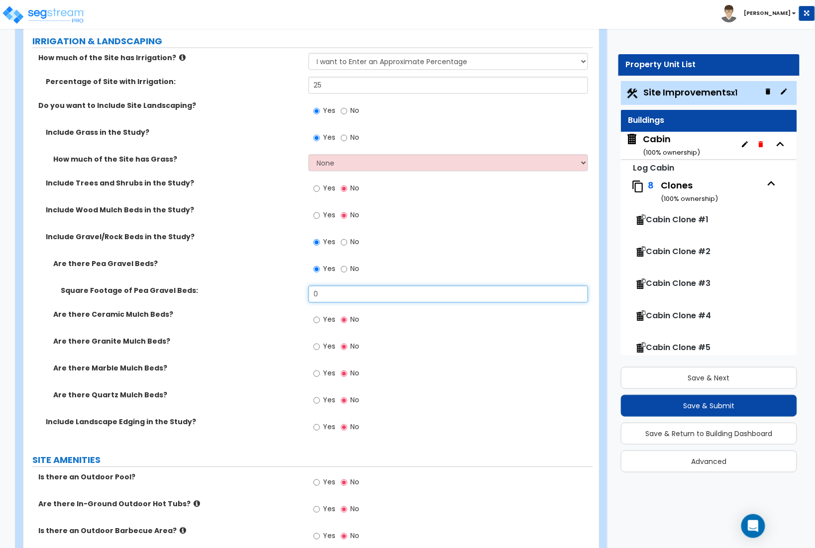
click at [354, 297] on input "0" at bounding box center [448, 293] width 280 height 17
click at [343, 291] on input "0" at bounding box center [448, 293] width 280 height 17
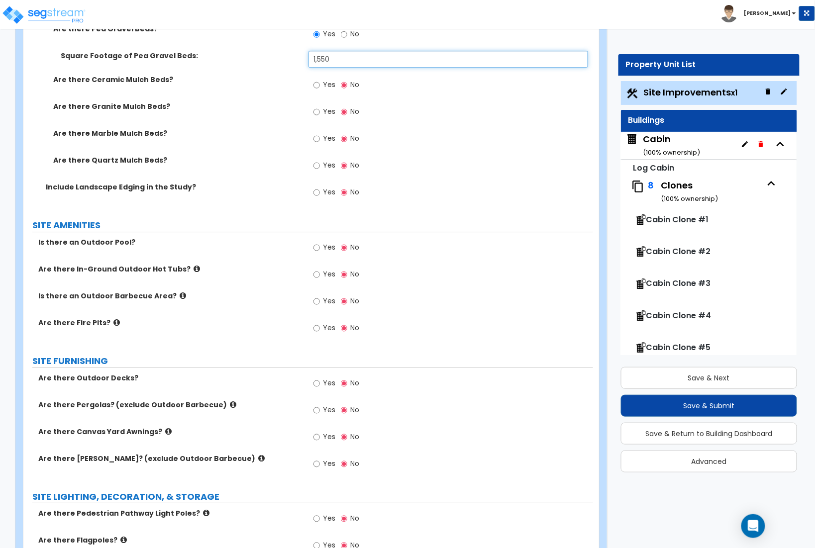
scroll to position [894, 0]
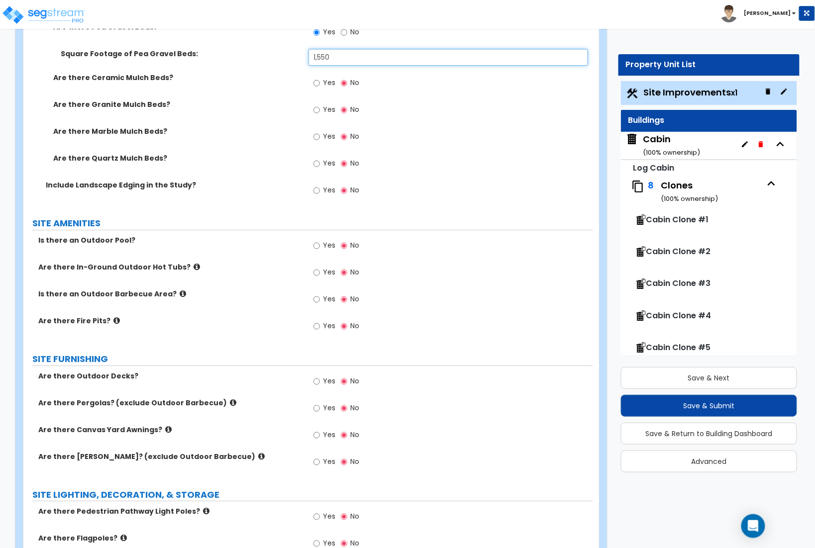
type input "1,550"
click at [317, 303] on input "Yes" at bounding box center [316, 299] width 6 height 11
radio input "true"
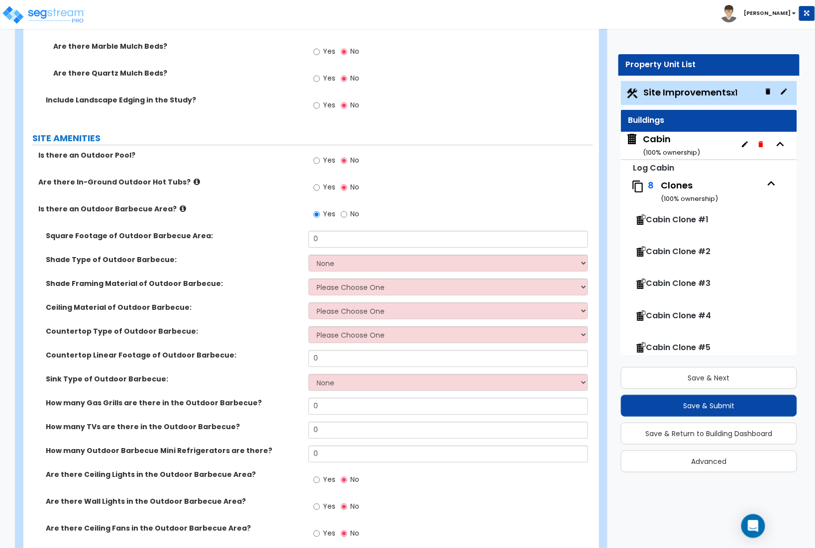
scroll to position [980, 0]
click at [324, 238] on input "0" at bounding box center [448, 238] width 280 height 17
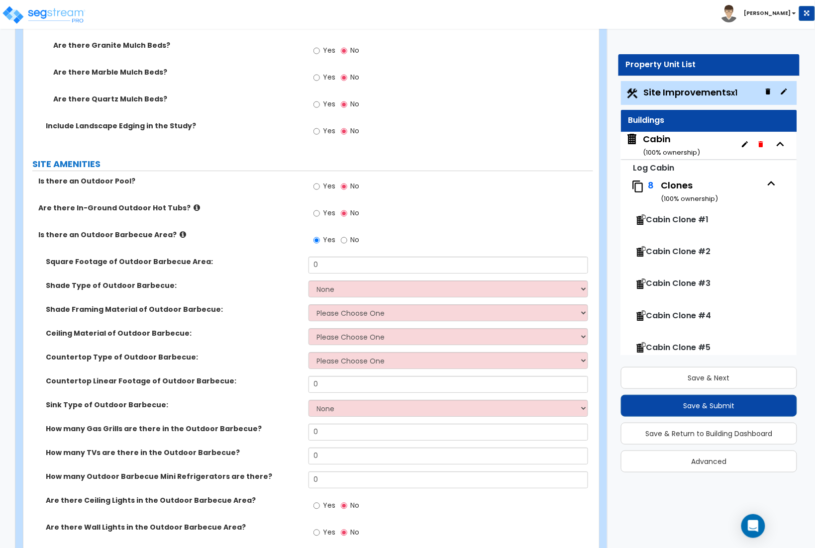
scroll to position [961, 0]
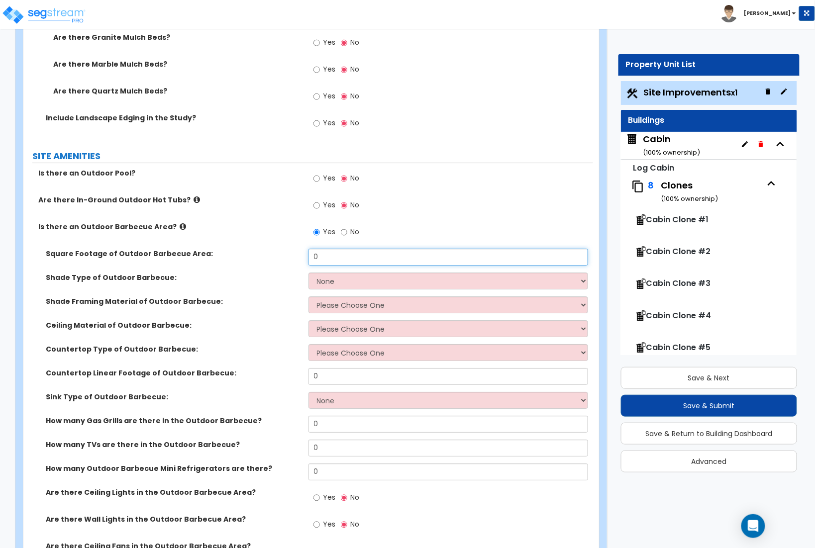
click at [325, 259] on input "0" at bounding box center [448, 257] width 280 height 17
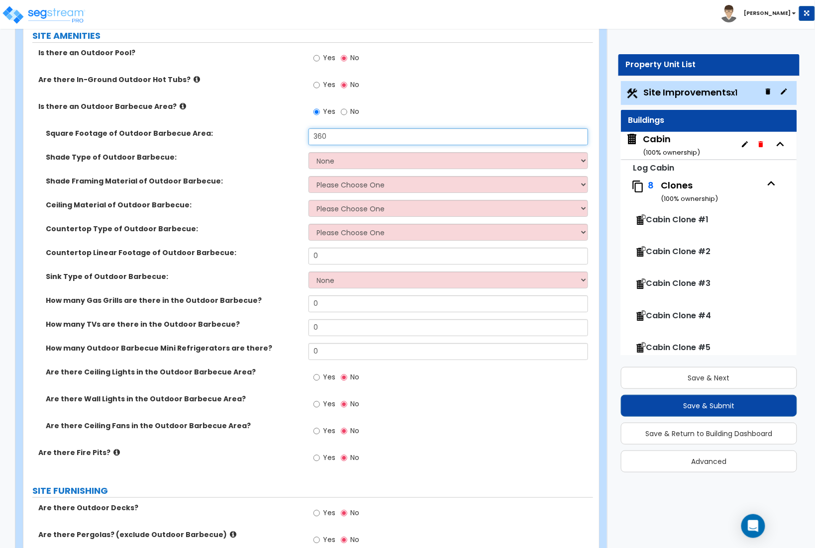
scroll to position [1083, 0]
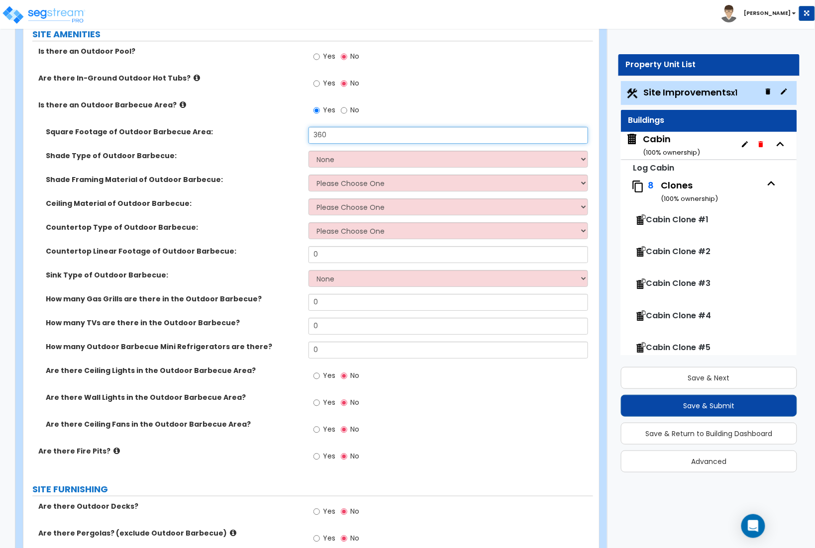
type input "360"
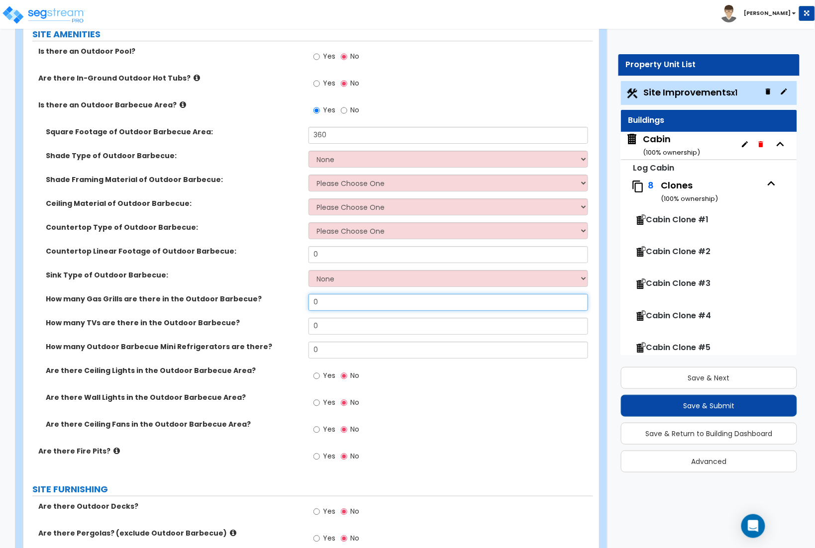
click at [339, 303] on input "0" at bounding box center [448, 302] width 280 height 17
click at [325, 305] on input "3" at bounding box center [448, 302] width 280 height 17
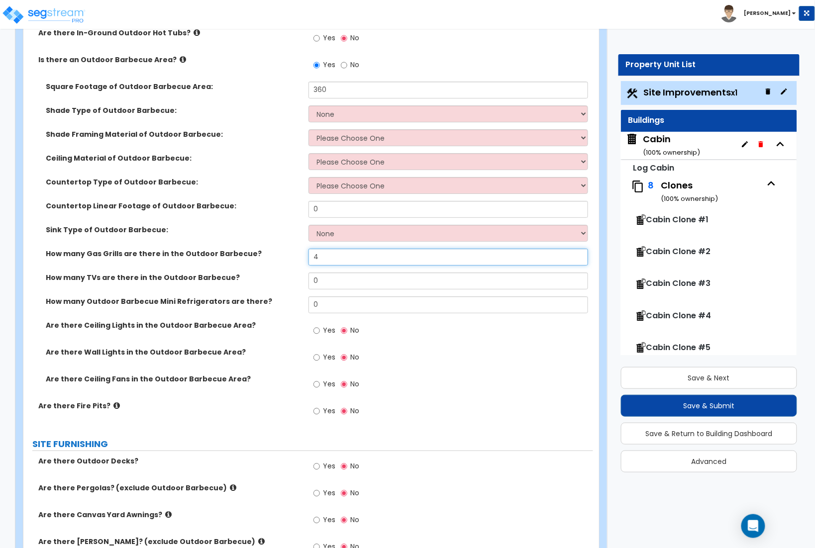
scroll to position [1138, 0]
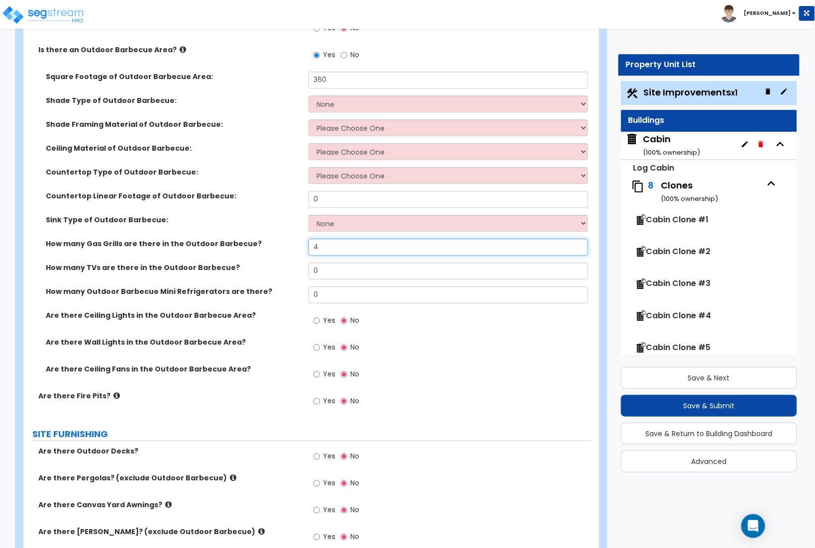
type input "4"
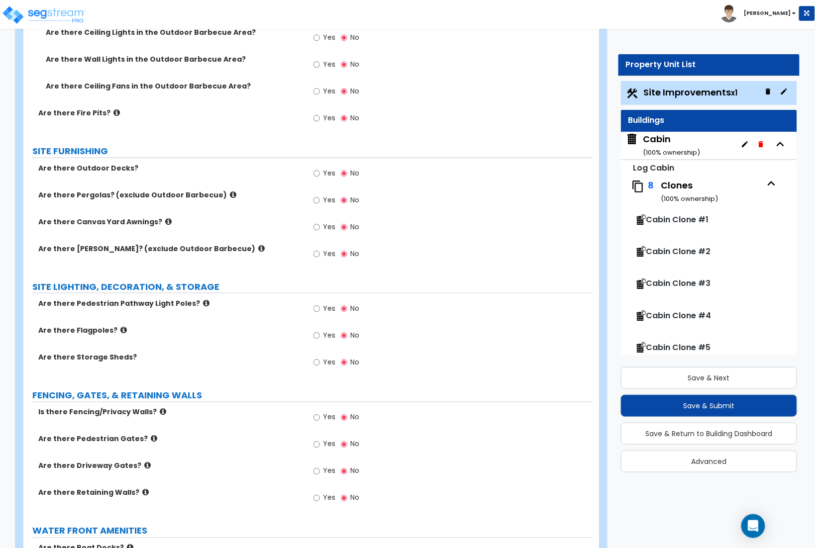
scroll to position [1425, 0]
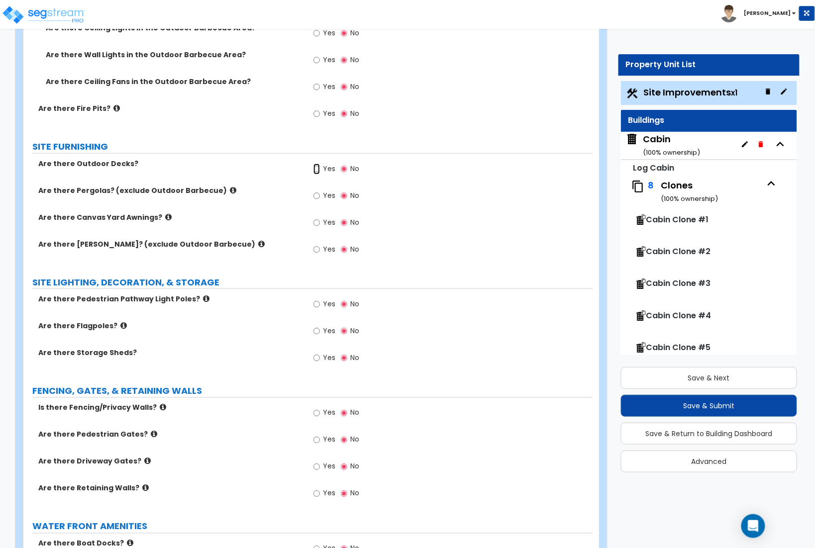
click at [315, 170] on input "Yes" at bounding box center [316, 169] width 6 height 11
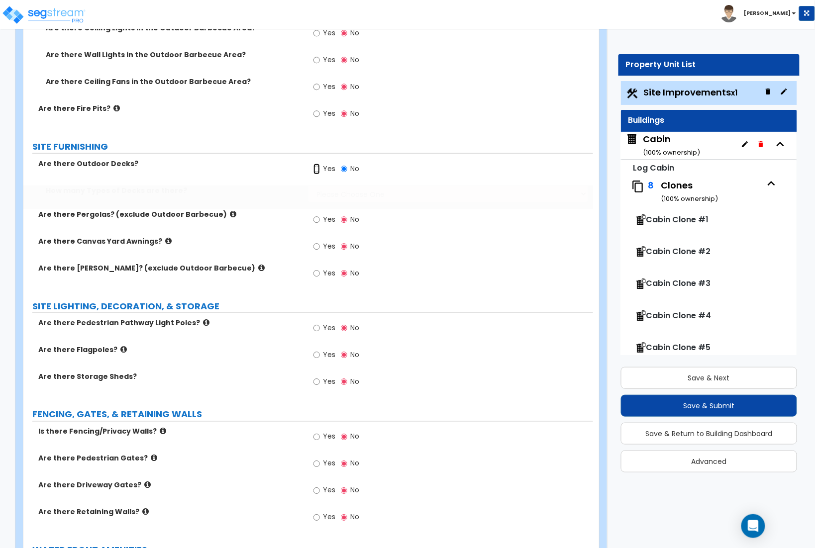
radio input "true"
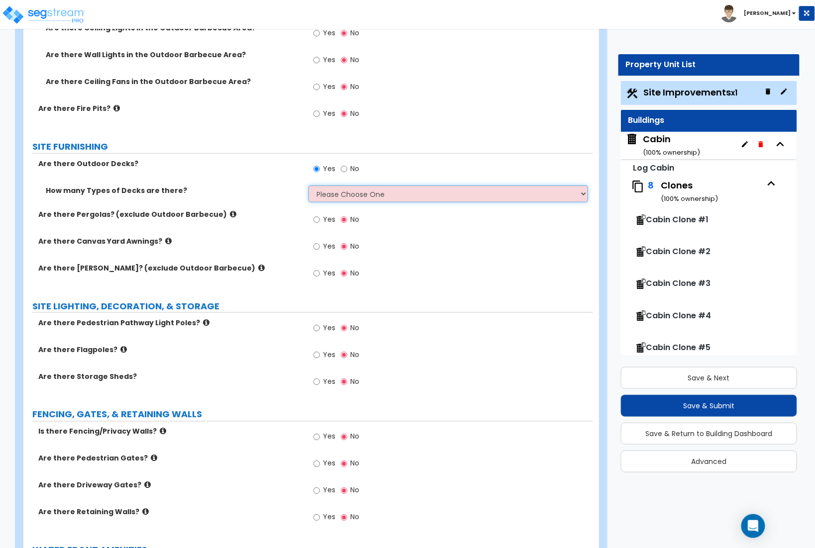
click at [325, 188] on select "Please Choose One 1 2 3 4" at bounding box center [448, 193] width 280 height 17
select select "1"
click at [308, 187] on select "Please Choose One 1 2 3 4" at bounding box center [448, 193] width 280 height 17
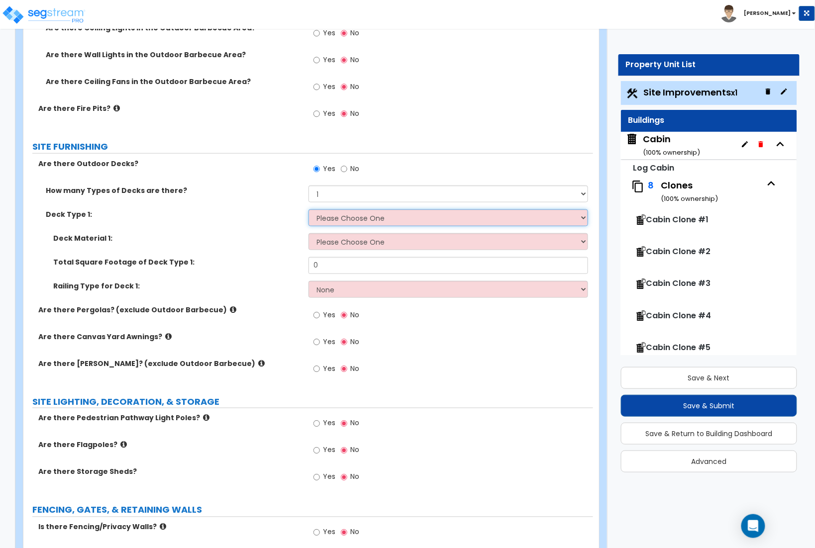
click at [334, 223] on select "Please Choose One Attached to Structure Detached from Structure" at bounding box center [448, 217] width 280 height 17
click at [308, 211] on select "Please Choose One Attached to Structure Detached from Structure" at bounding box center [448, 217] width 280 height 17
click at [344, 169] on input "No" at bounding box center [344, 169] width 6 height 11
radio input "false"
radio input "true"
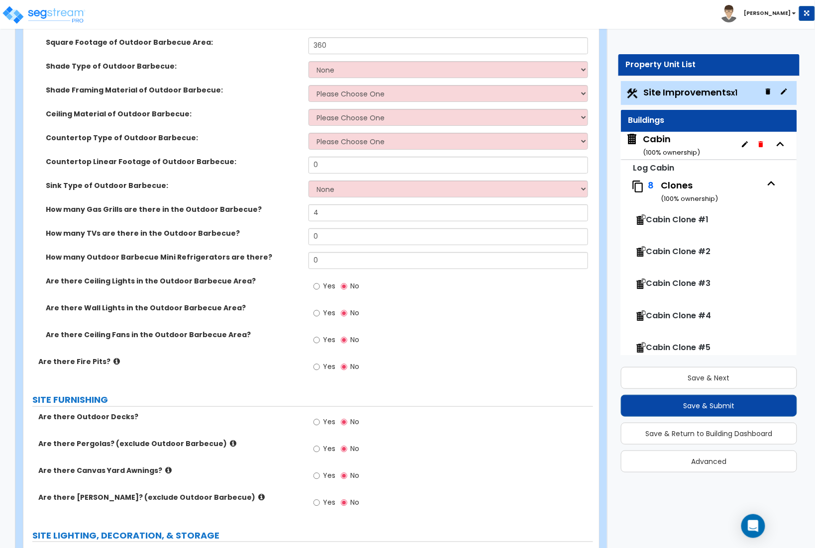
scroll to position [1181, 0]
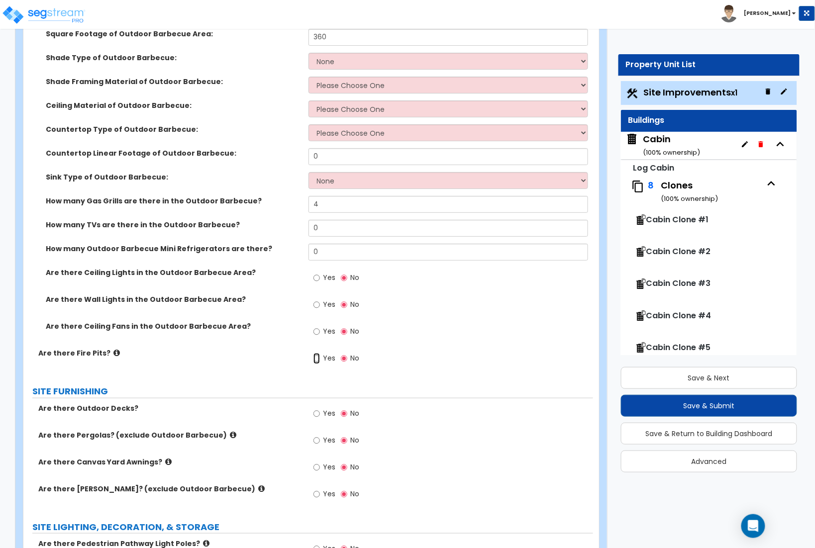
drag, startPoint x: 317, startPoint y: 360, endPoint x: 305, endPoint y: 357, distance: 12.8
click at [317, 360] on input "Yes" at bounding box center [316, 358] width 6 height 11
radio input "true"
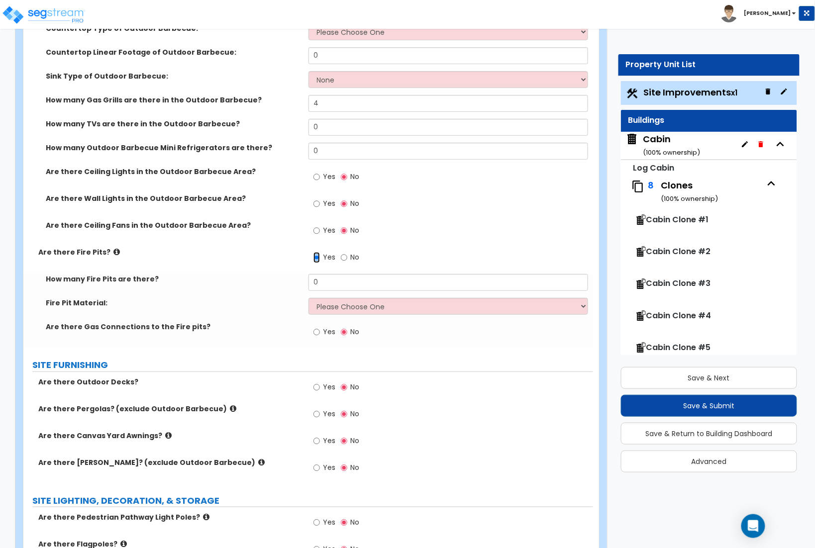
scroll to position [1282, 0]
click at [330, 281] on input "0" at bounding box center [448, 282] width 280 height 17
type input "2"
click at [348, 309] on select "Please Choose One Concrete Block Brick Stone" at bounding box center [448, 305] width 280 height 17
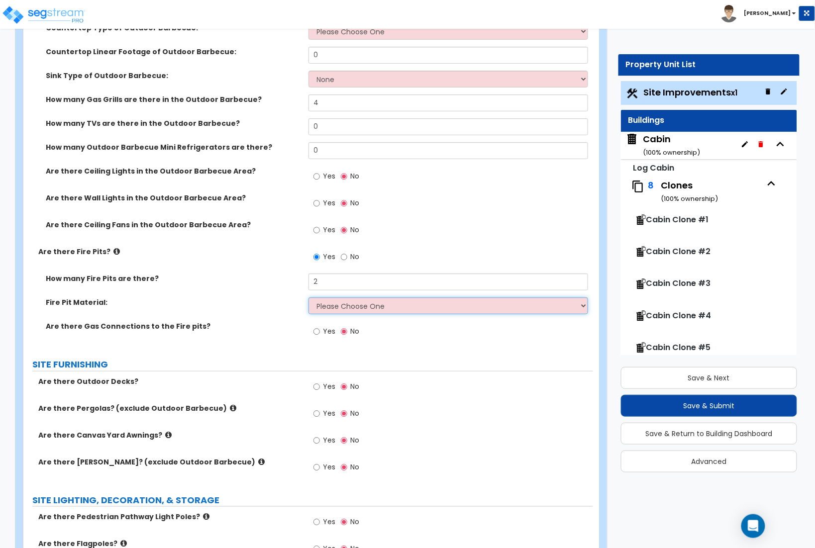
select select "3"
click at [308, 299] on select "Please Choose One Concrete Block Brick Stone" at bounding box center [448, 305] width 280 height 17
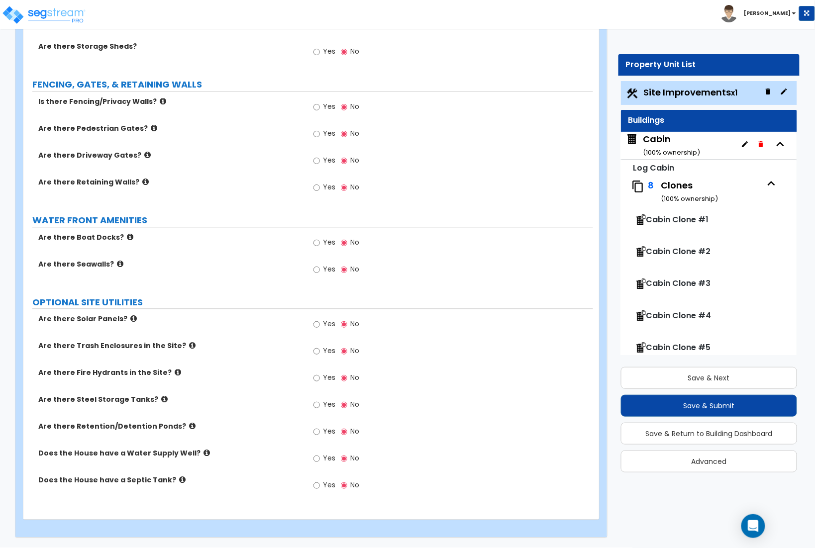
scroll to position [1809, 0]
click at [318, 487] on input "Yes" at bounding box center [316, 485] width 6 height 11
radio input "true"
click at [319, 350] on input "Yes" at bounding box center [316, 351] width 6 height 11
radio input "true"
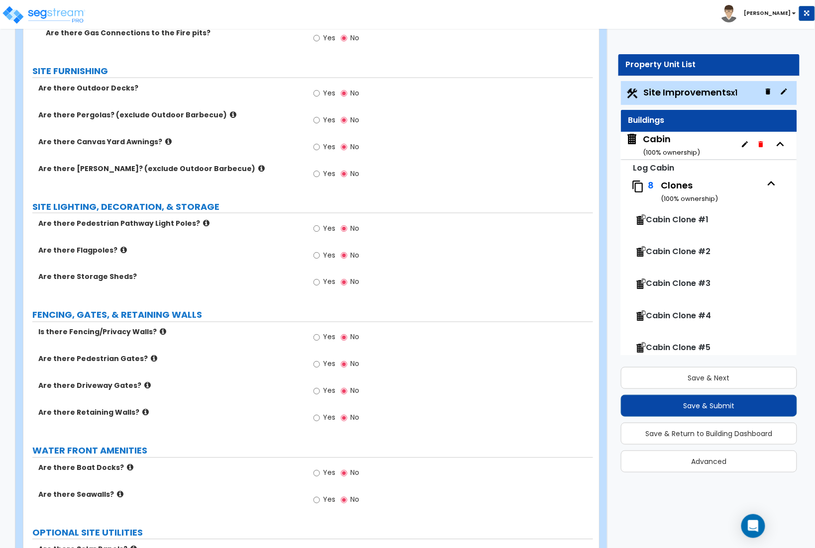
scroll to position [1572, 0]
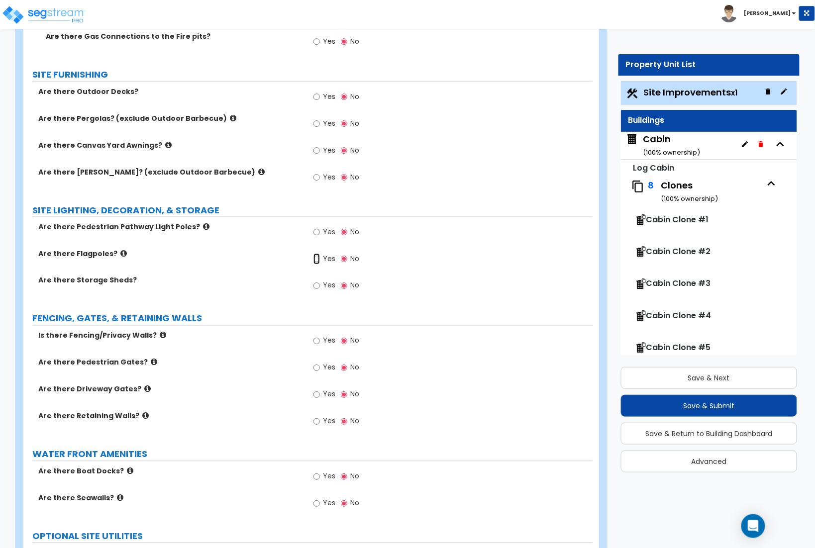
click at [315, 264] on input "Yes" at bounding box center [316, 259] width 6 height 11
radio input "true"
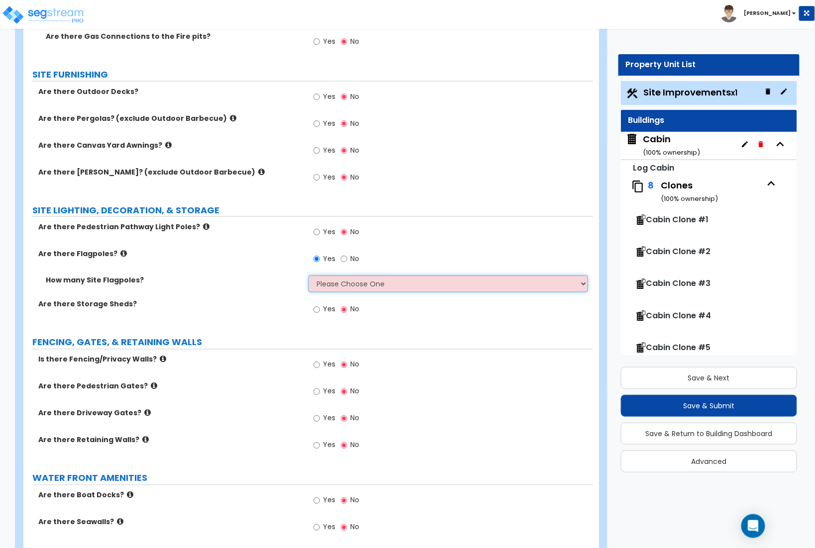
click at [328, 291] on select "Please Choose One 1 2 3 4 5" at bounding box center [448, 283] width 280 height 17
select select "1"
click at [308, 277] on select "Please Choose One 1 2 3 4 5" at bounding box center [448, 283] width 280 height 17
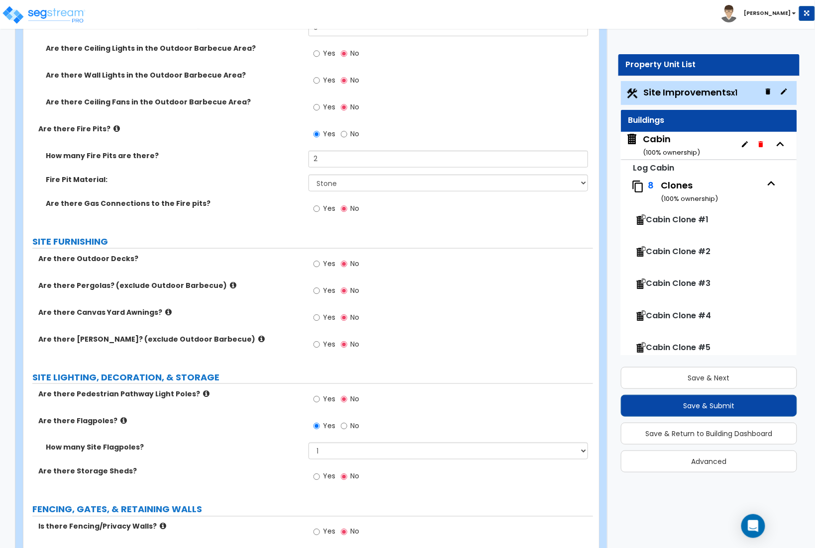
scroll to position [1398, 0]
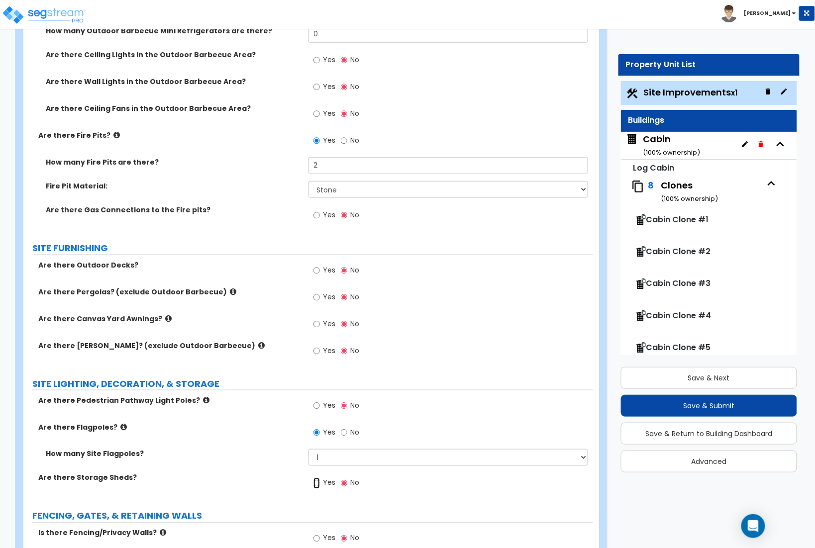
click at [316, 488] on input "Yes" at bounding box center [316, 483] width 6 height 11
radio input "true"
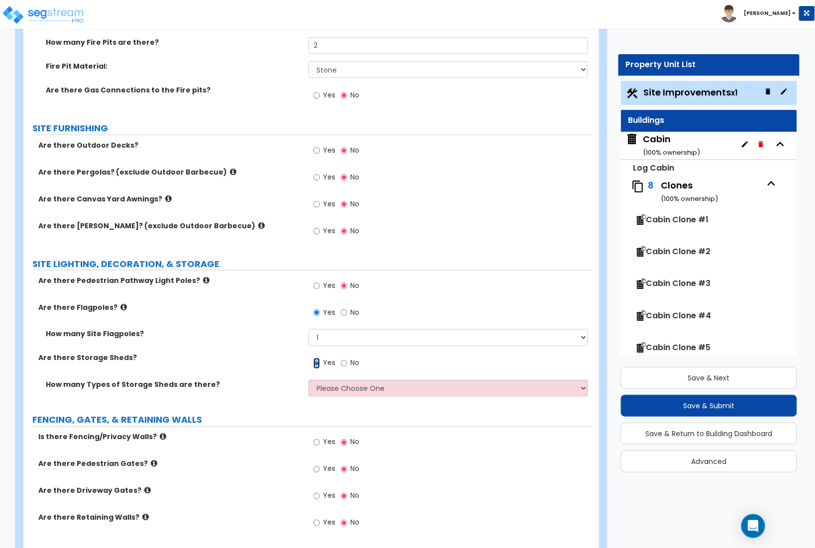
scroll to position [1520, 0]
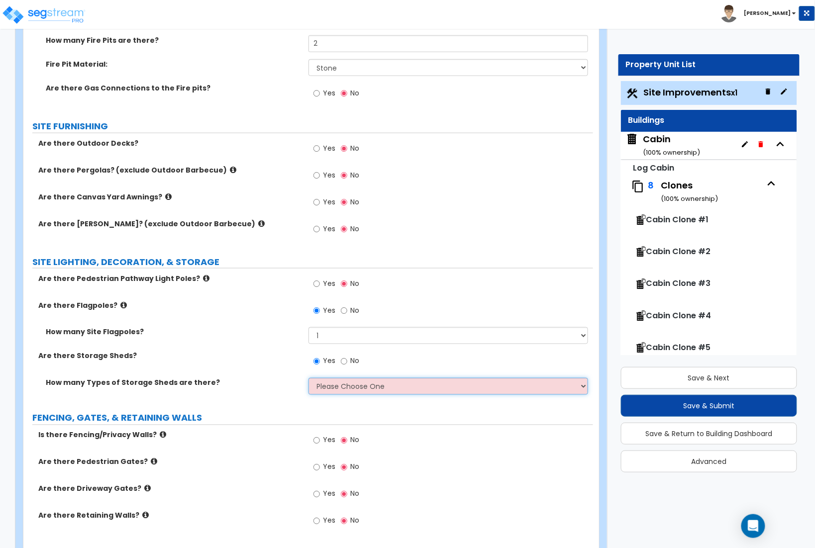
click at [332, 394] on select "Please Choose One 1 2" at bounding box center [448, 386] width 280 height 17
select select "1"
click at [308, 380] on select "Please Choose One 1 2" at bounding box center [448, 386] width 280 height 17
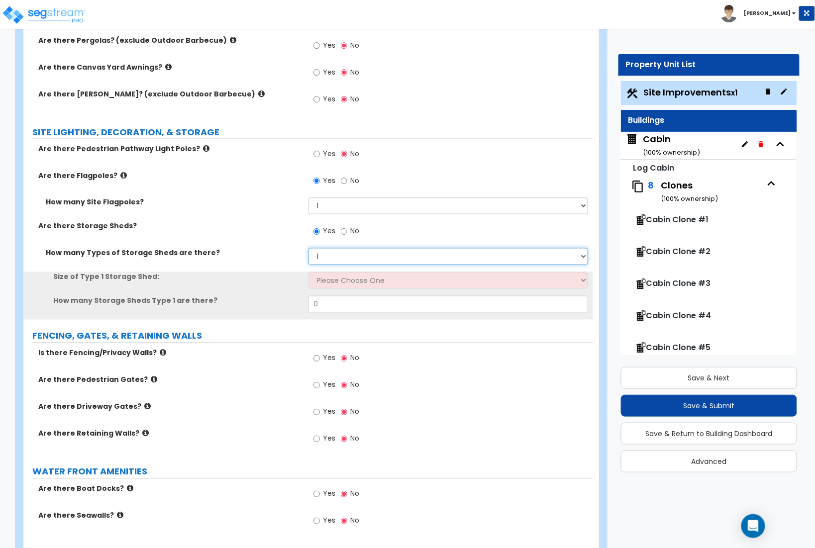
scroll to position [1651, 0]
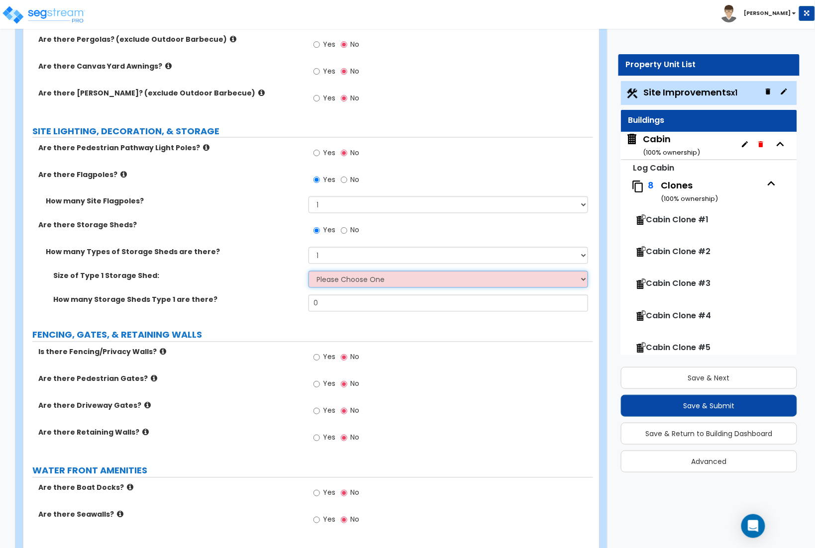
click at [337, 281] on select "Please Choose One 16' x 32' 30' x 64'" at bounding box center [448, 279] width 280 height 17
select select "1"
click at [308, 274] on select "Please Choose One 16' x 32' 30' x 64'" at bounding box center [448, 279] width 280 height 17
click at [326, 309] on input "0" at bounding box center [448, 303] width 280 height 17
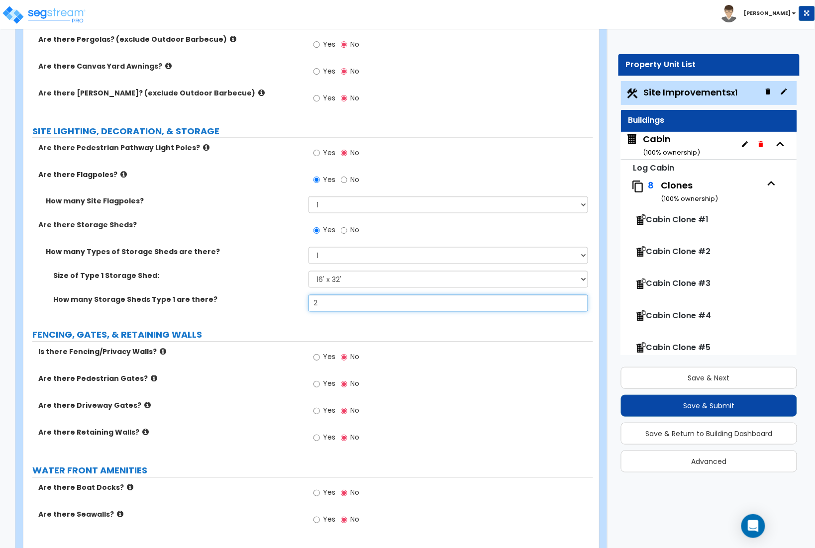
type input "2"
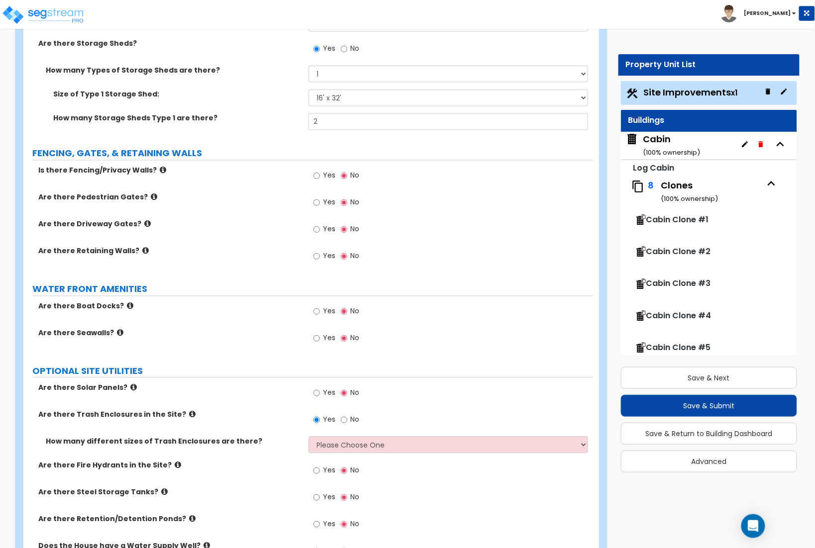
scroll to position [1806, 0]
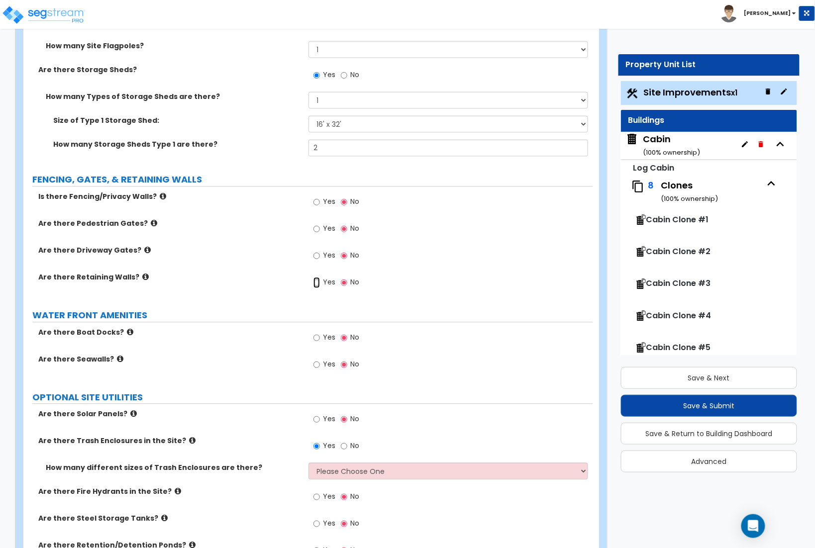
click at [315, 286] on input "Yes" at bounding box center [316, 282] width 6 height 11
radio input "true"
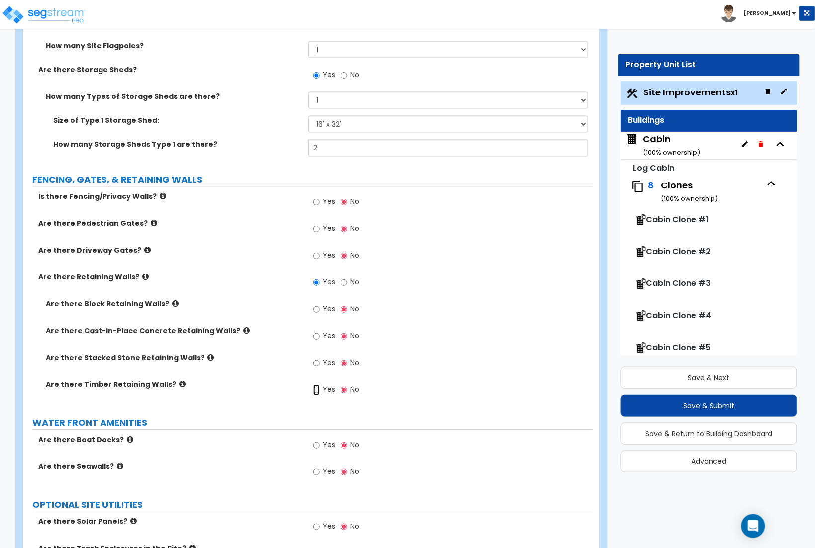
click at [314, 392] on input "Yes" at bounding box center [316, 390] width 6 height 11
radio input "true"
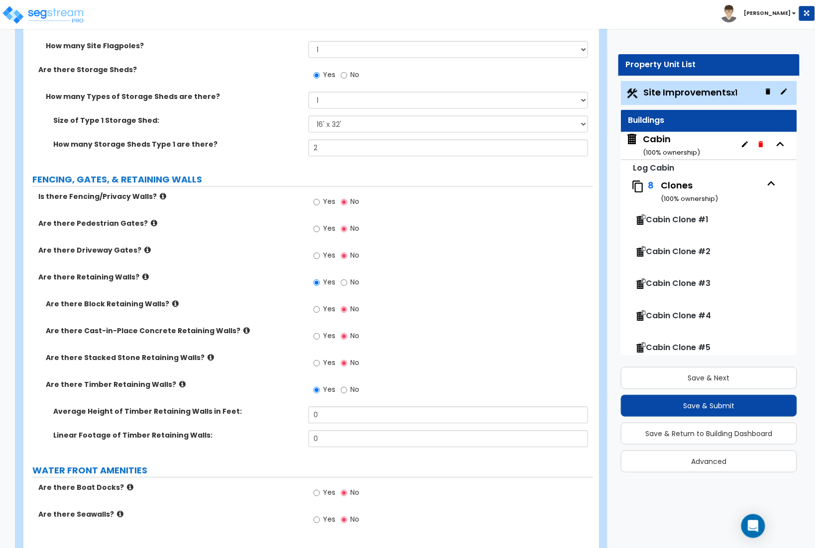
click at [332, 428] on div "Average Height of Timber Retaining Walls in Feet: 0" at bounding box center [307, 419] width 569 height 24
click at [324, 422] on input "0" at bounding box center [448, 415] width 280 height 17
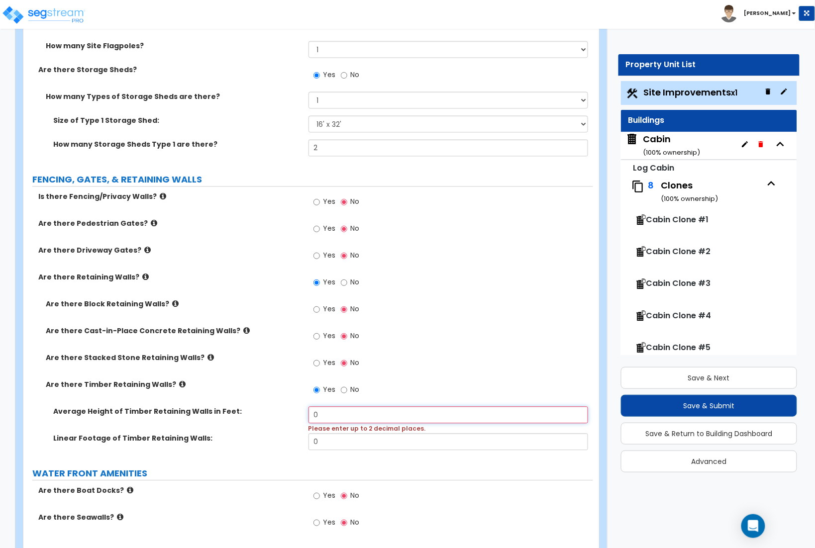
click at [324, 422] on input "0" at bounding box center [448, 415] width 280 height 17
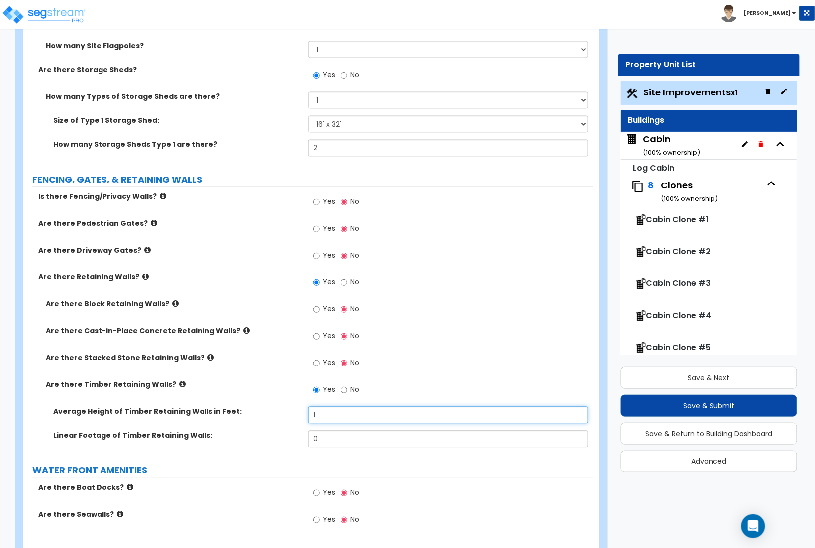
type input "1"
click at [339, 445] on input "0" at bounding box center [448, 439] width 280 height 17
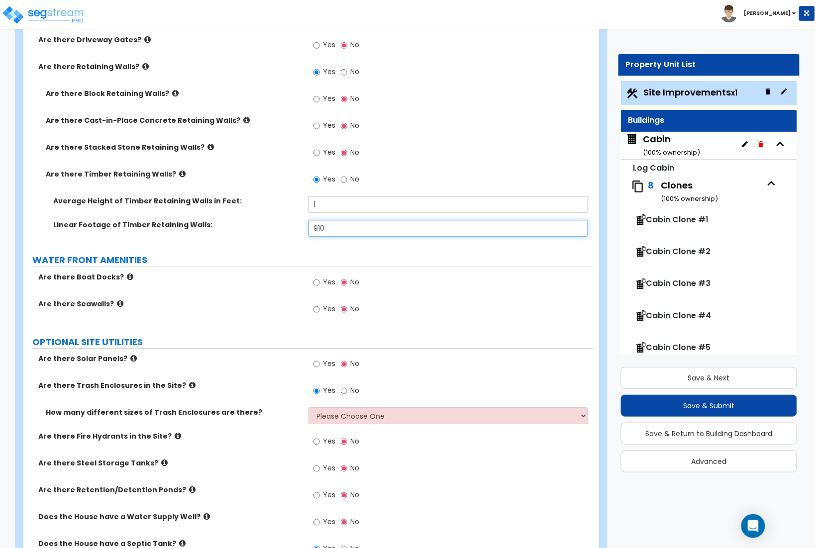
scroll to position [2083, 0]
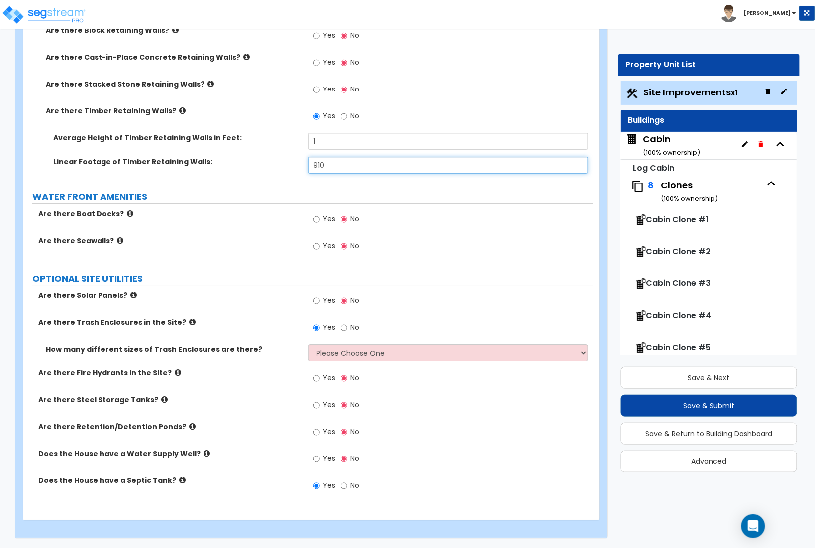
type input "910"
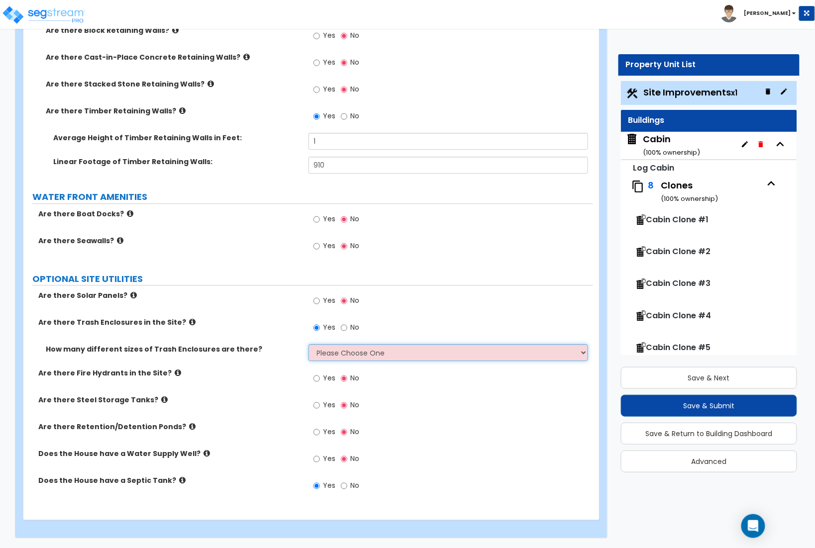
click at [346, 355] on select "Please Choose One 1 2 3" at bounding box center [448, 352] width 280 height 17
click at [308, 344] on select "Please Choose One 1 2 3" at bounding box center [448, 352] width 280 height 17
click at [355, 355] on select "Please Choose One 1 2 3" at bounding box center [448, 352] width 280 height 17
select select "1"
click at [308, 344] on select "Please Choose One 1 2 3" at bounding box center [448, 352] width 280 height 17
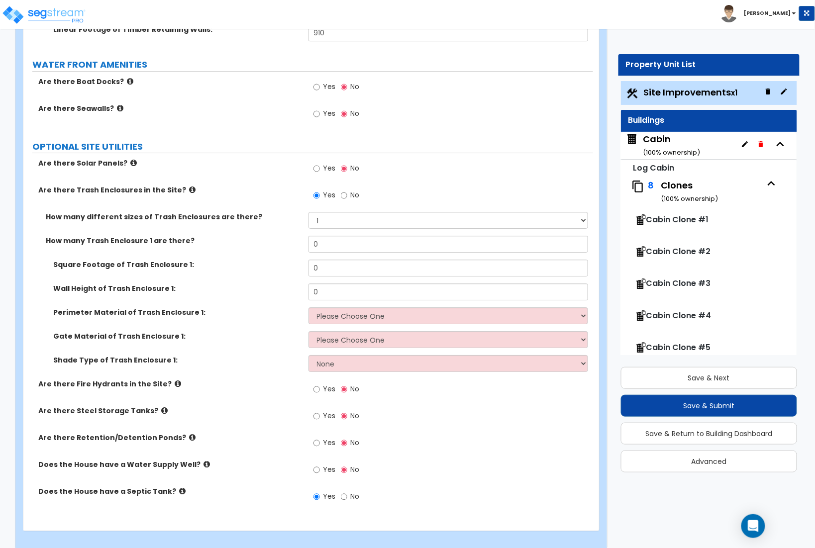
scroll to position [2226, 0]
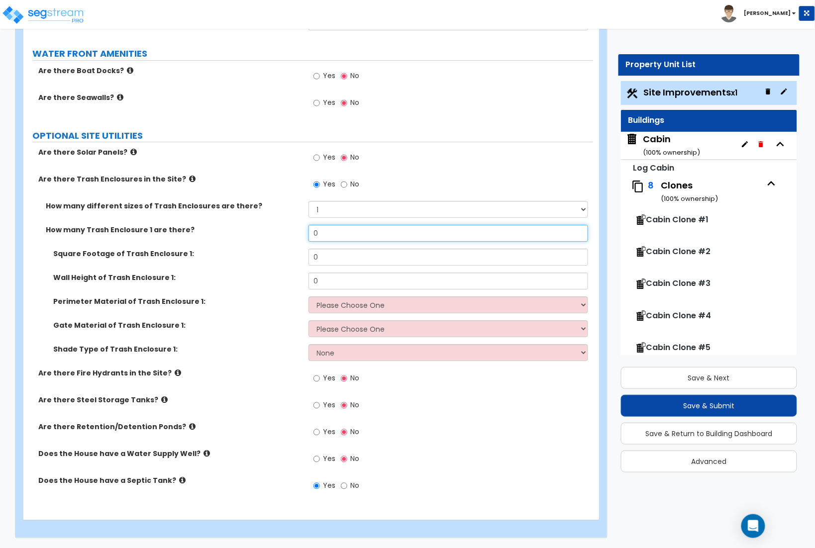
click at [334, 234] on input "0" at bounding box center [448, 233] width 280 height 17
type input "2"
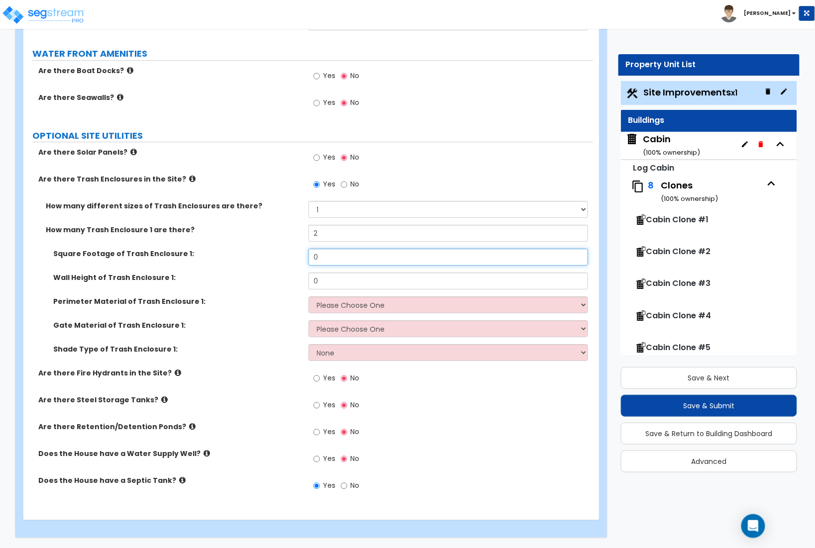
click at [331, 260] on input "0" at bounding box center [448, 257] width 280 height 17
click at [325, 259] on input "0" at bounding box center [448, 257] width 280 height 17
click at [327, 259] on input "50" at bounding box center [448, 257] width 280 height 17
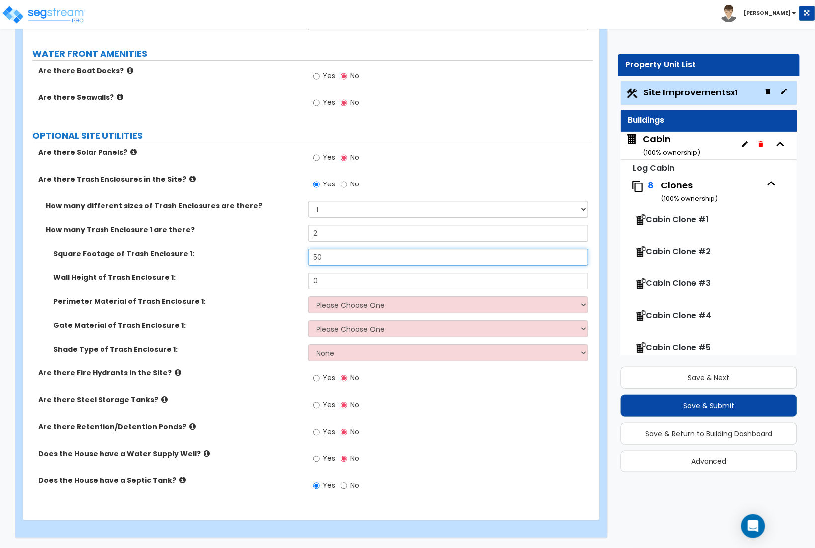
click at [327, 259] on input "50" at bounding box center [448, 257] width 280 height 17
type input "2"
type input "150"
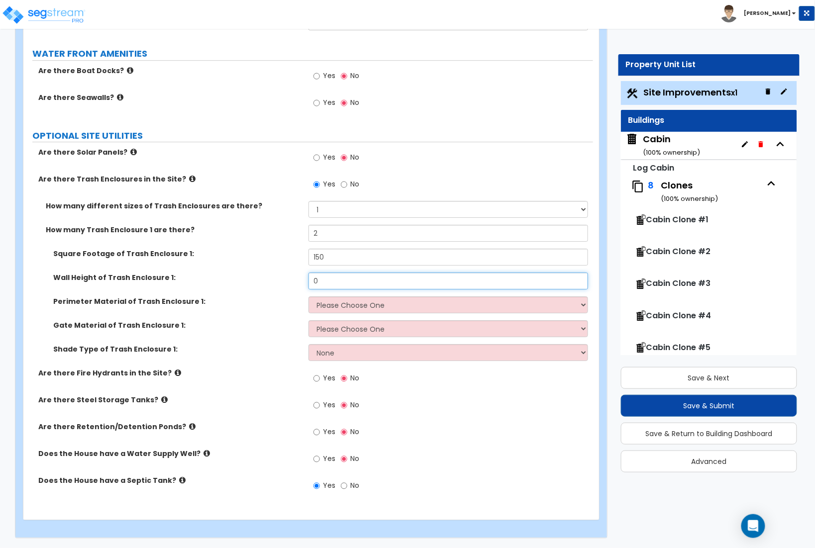
click at [323, 275] on input "0" at bounding box center [448, 281] width 280 height 17
click at [324, 278] on input "0" at bounding box center [448, 281] width 280 height 17
type input "6"
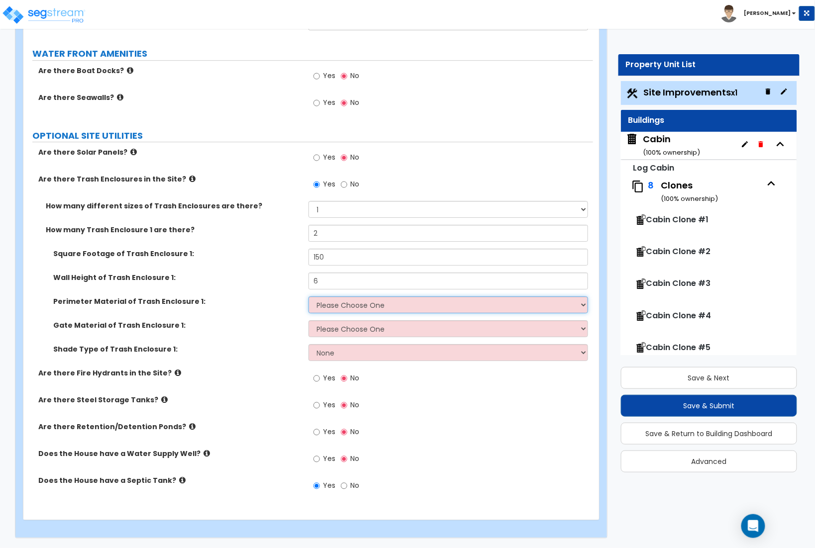
click at [363, 309] on select "Please Choose One Chain Link Wood Metal CMU" at bounding box center [448, 304] width 280 height 17
select select "2"
click at [308, 296] on select "Please Choose One Chain Link Wood Metal CMU" at bounding box center [448, 304] width 280 height 17
click at [339, 330] on select "Please Choose One Wood Metal" at bounding box center [448, 328] width 280 height 17
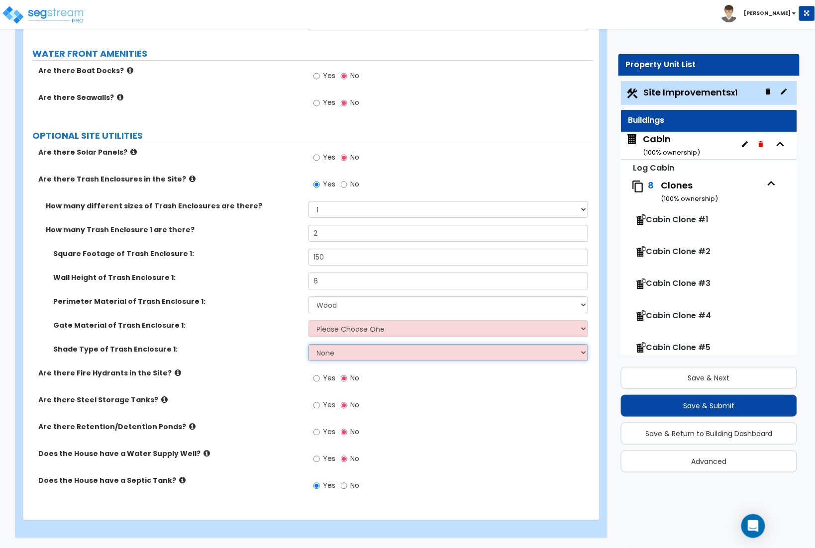
click at [330, 352] on select "None Roof Pergola" at bounding box center [448, 352] width 280 height 17
click at [318, 378] on input "Yes" at bounding box center [316, 378] width 6 height 11
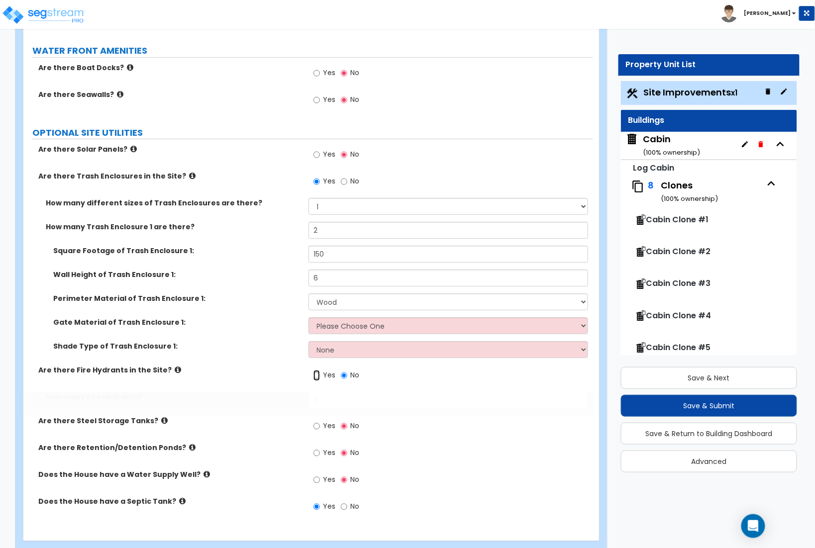
radio input "true"
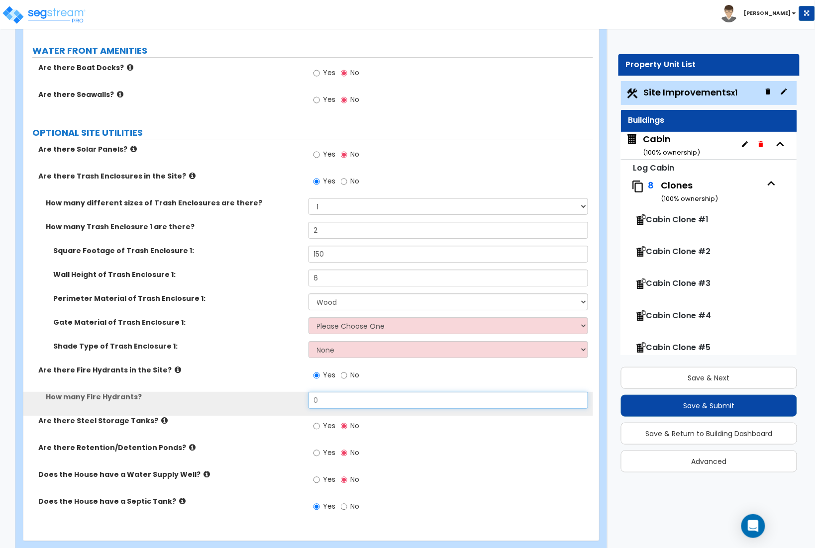
click at [336, 404] on input "0" at bounding box center [448, 400] width 280 height 17
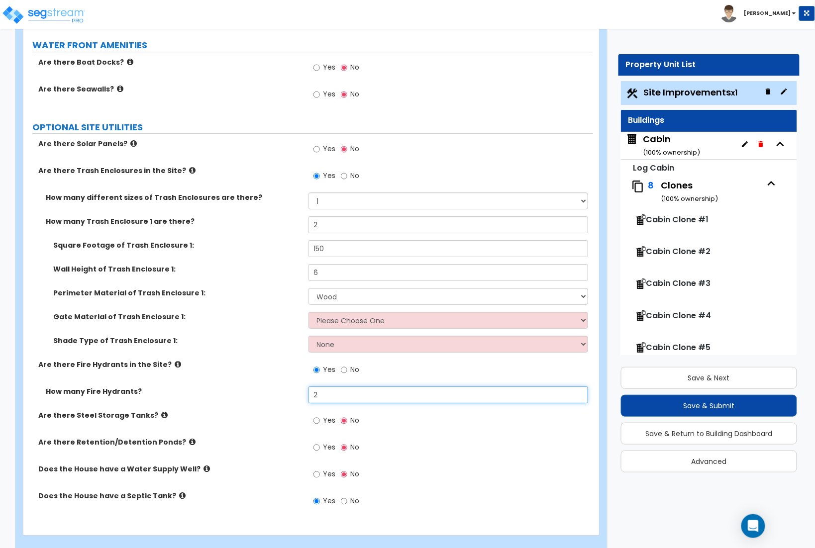
scroll to position [2250, 0]
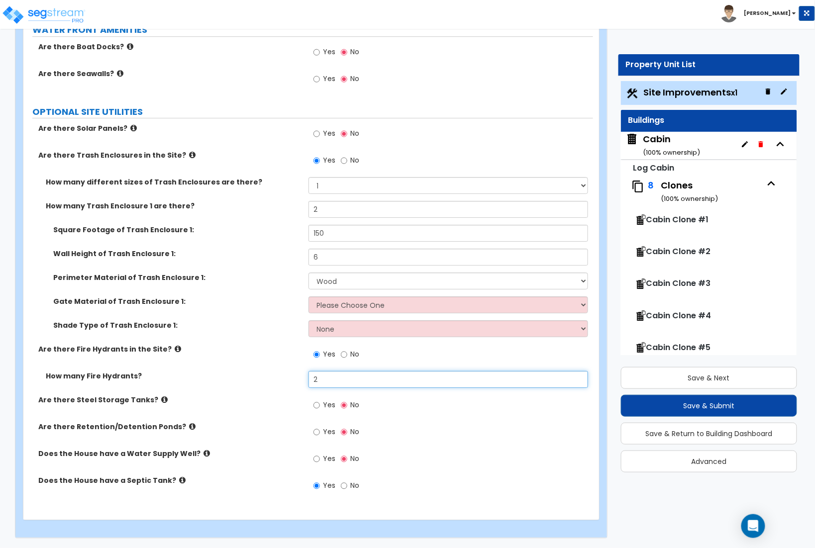
type input "2"
click at [317, 403] on input "Yes" at bounding box center [316, 405] width 6 height 11
radio input "true"
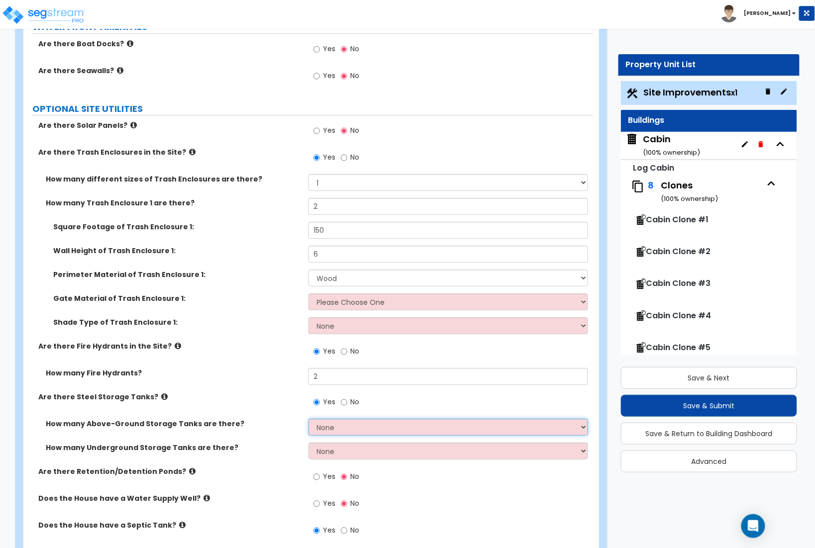
click at [349, 430] on select "None 1 2 3" at bounding box center [448, 427] width 280 height 17
click at [343, 435] on select "None 1 2 3" at bounding box center [448, 427] width 280 height 17
select select "1"
click at [308, 421] on select "None 1 2 3" at bounding box center [448, 427] width 280 height 17
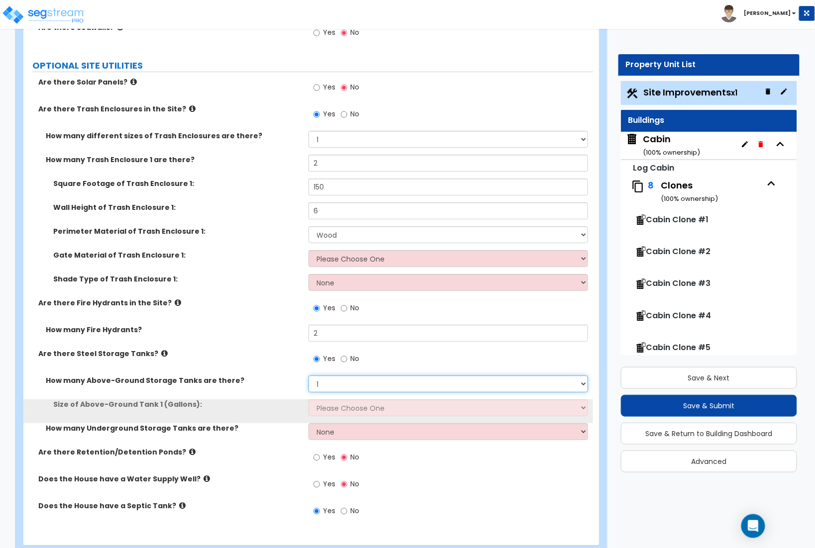
scroll to position [2322, 0]
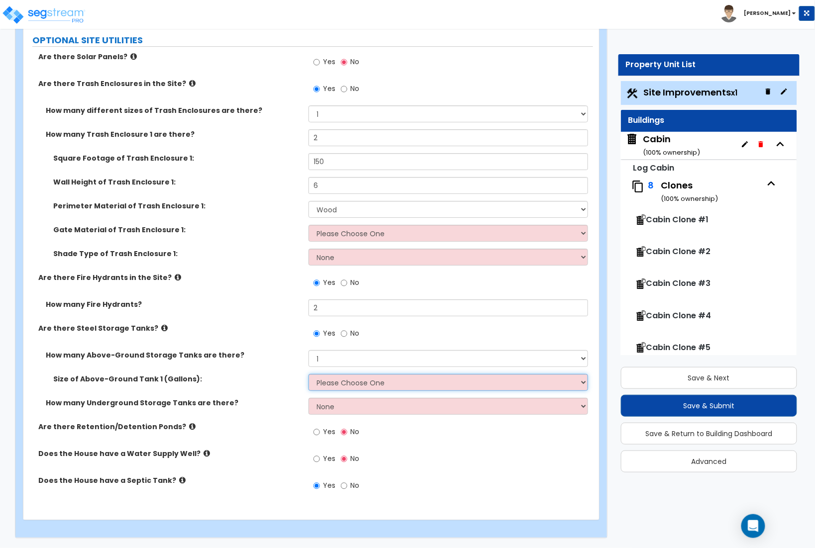
click at [337, 388] on select "Please Choose One 275 550 1,000 1,500 2,000 5,000 10,000 15,000 20,000 25,000 3…" at bounding box center [448, 382] width 280 height 17
select select "2"
click at [308, 374] on select "Please Choose One 275 550 1,000 1,500 2,000 5,000 10,000 15,000 20,000 25,000 3…" at bounding box center [448, 382] width 280 height 17
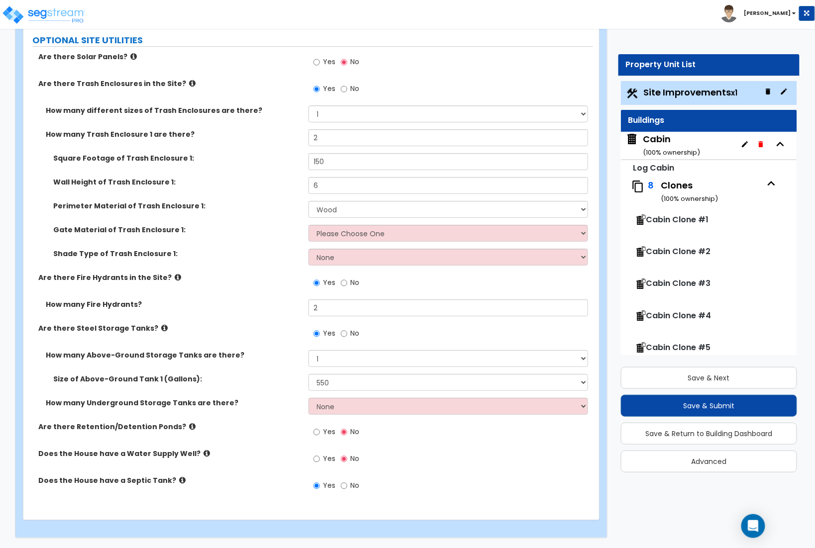
click at [203, 454] on icon at bounding box center [206, 453] width 6 height 7
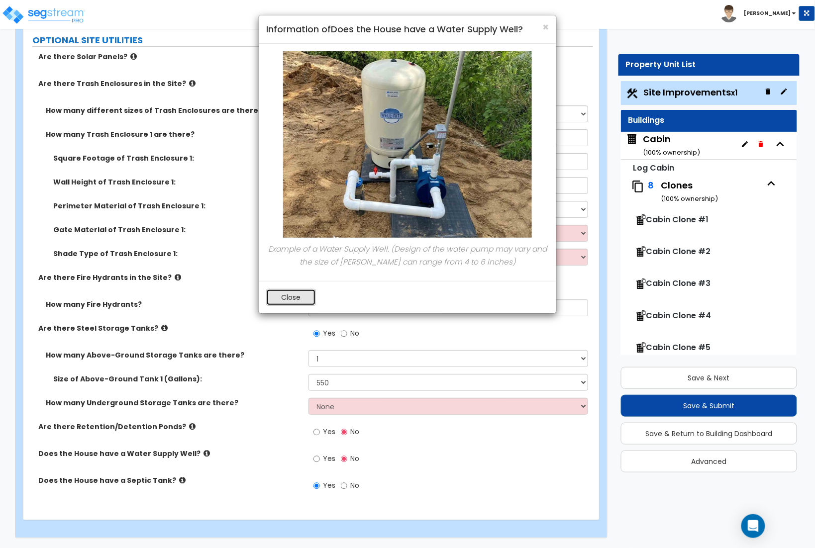
click at [289, 300] on button "Close" at bounding box center [291, 297] width 50 height 17
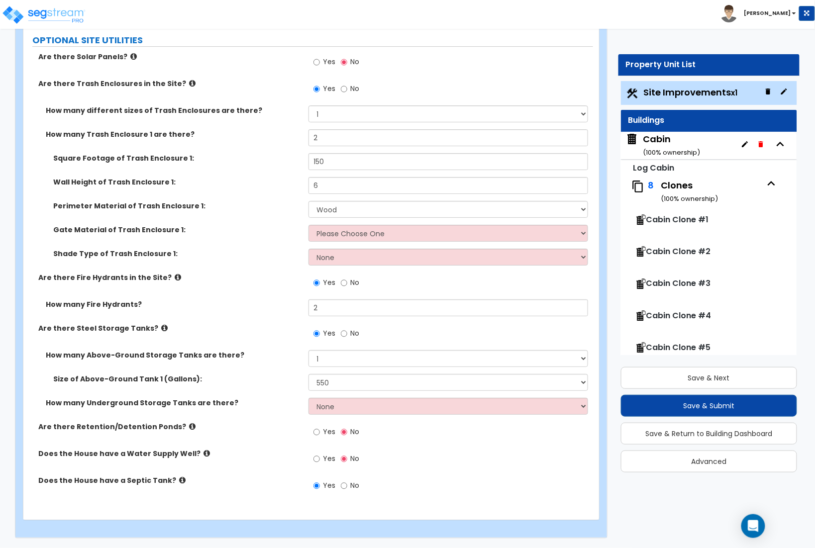
click at [179, 480] on icon at bounding box center [182, 479] width 6 height 7
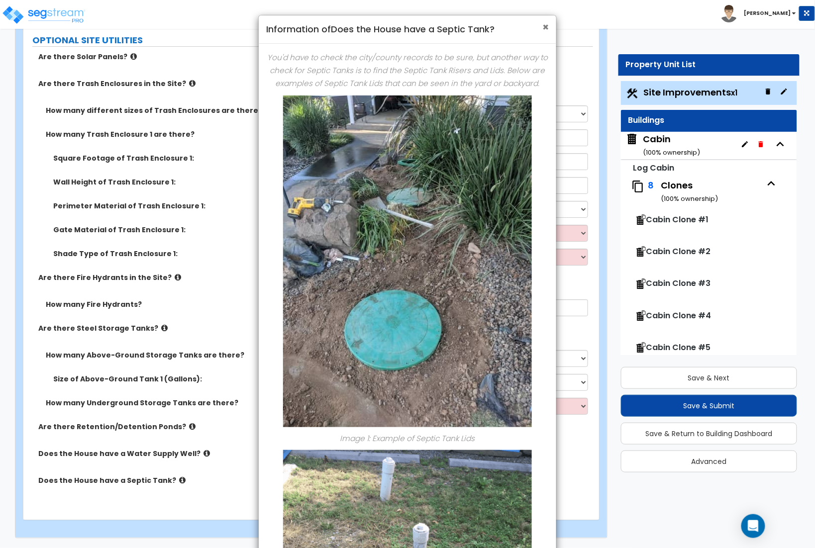
click at [546, 27] on span "×" at bounding box center [545, 27] width 6 height 14
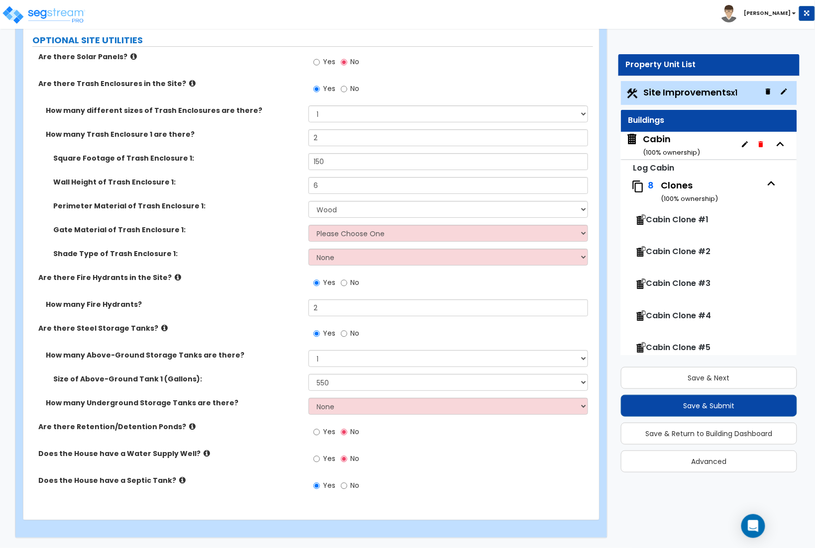
click at [320, 460] on label "Yes" at bounding box center [324, 460] width 22 height 17
click at [320, 460] on input "Yes" at bounding box center [316, 459] width 6 height 11
radio input "true"
click at [689, 382] on button "Save & Next" at bounding box center [709, 378] width 177 height 22
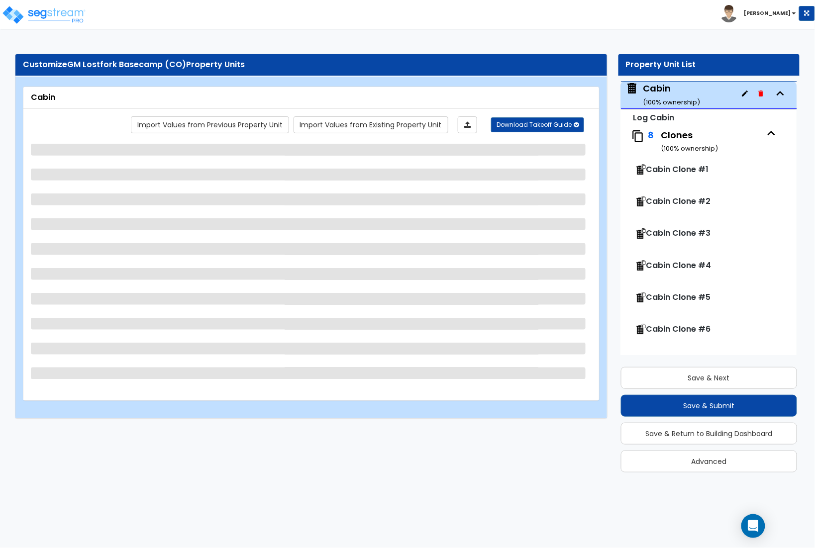
scroll to position [51, 0]
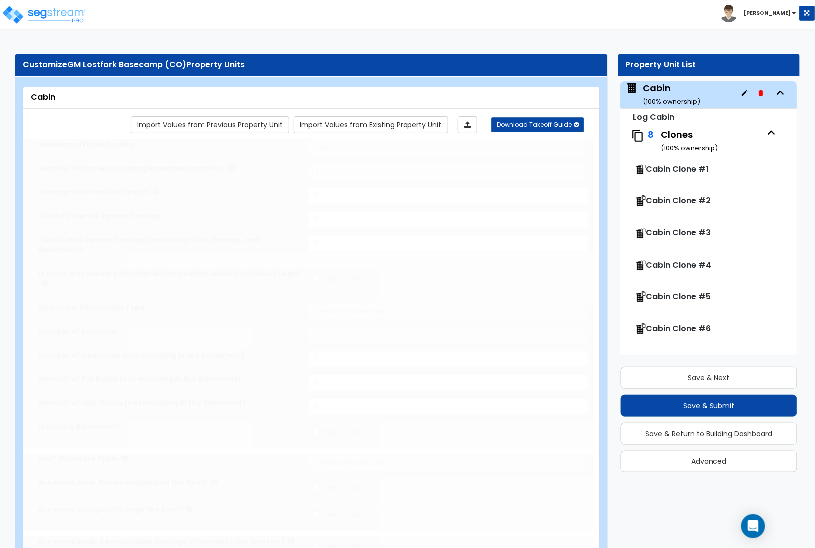
type input "1"
